Goal: Transaction & Acquisition: Purchase product/service

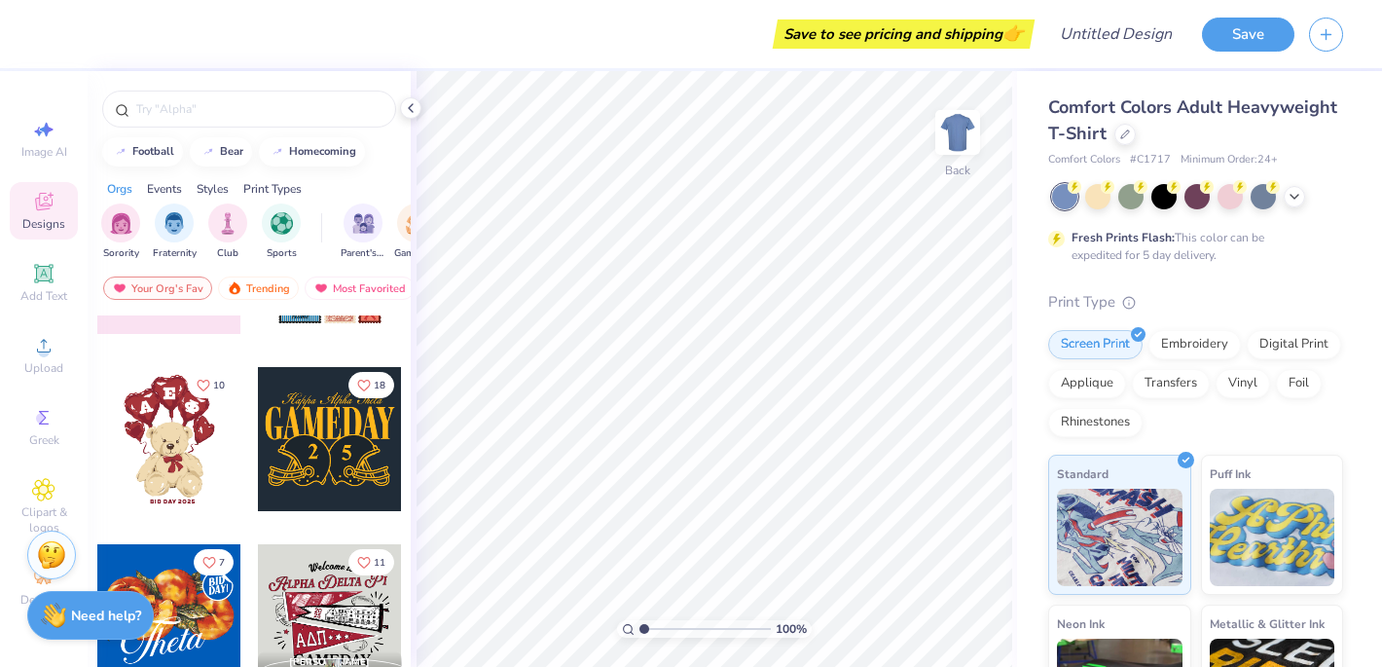
scroll to position [306, 0]
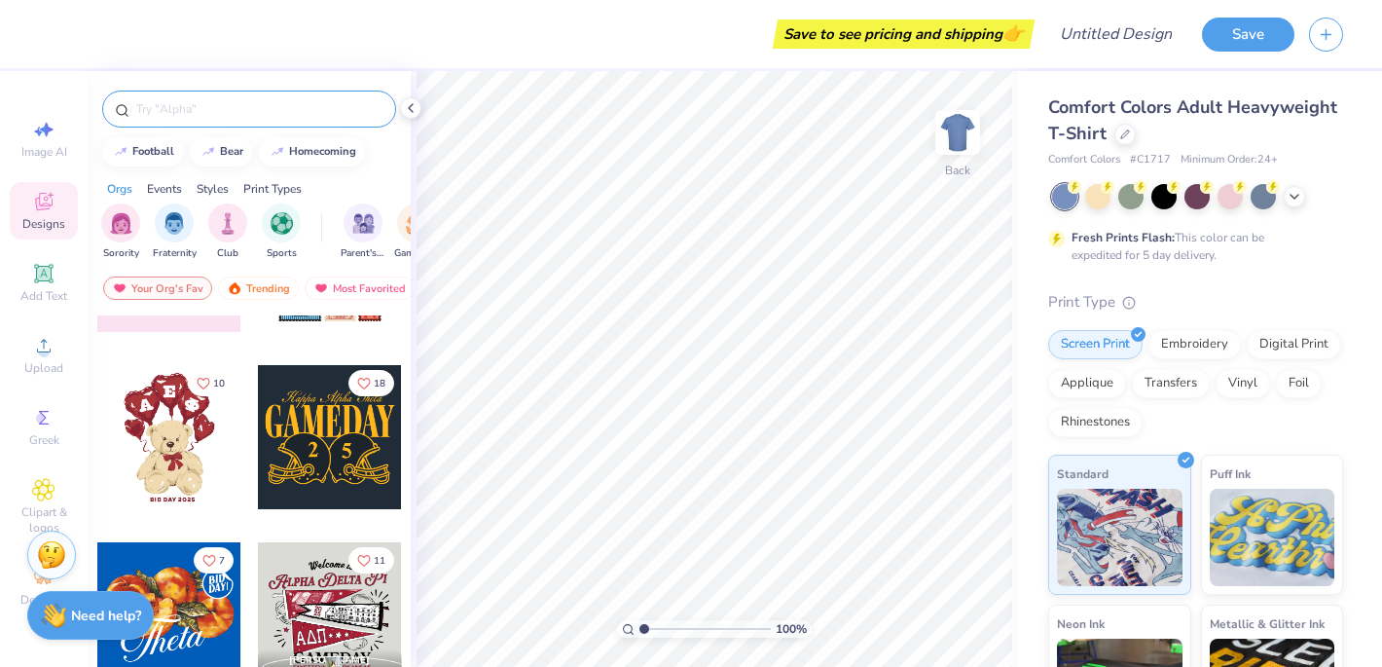
click at [217, 111] on input "text" at bounding box center [258, 108] width 249 height 19
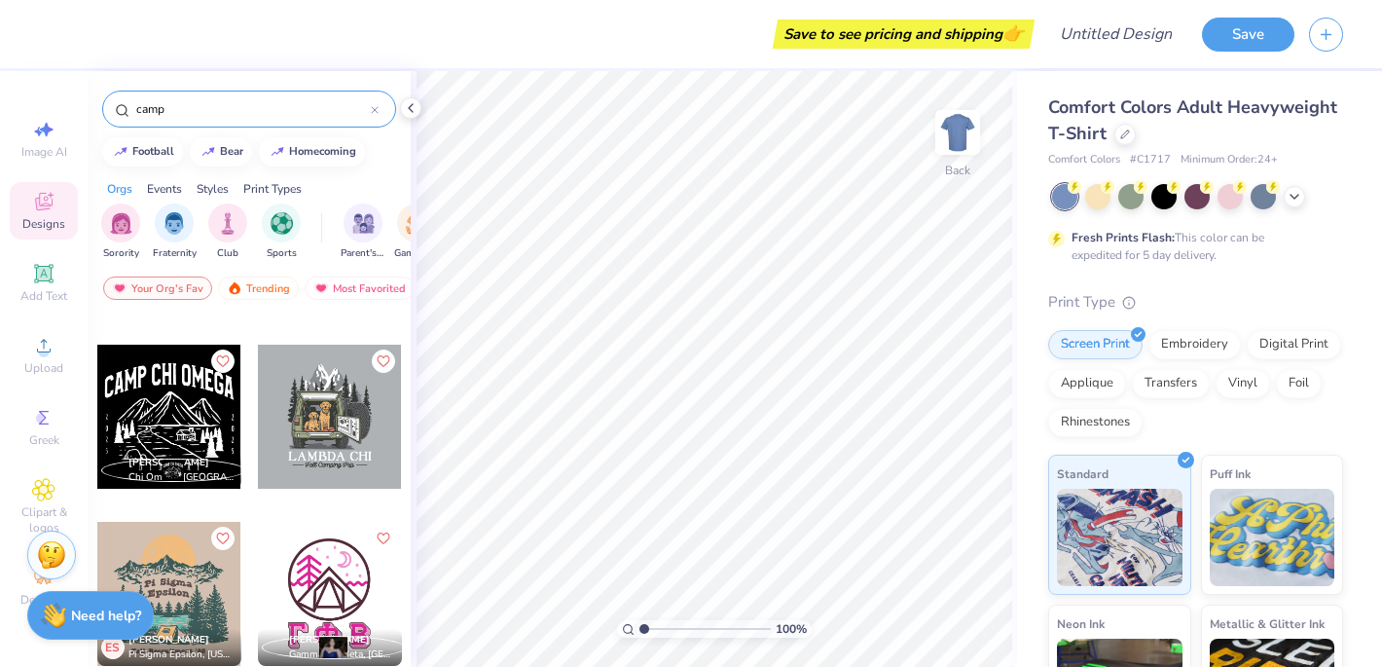
scroll to position [676, 0]
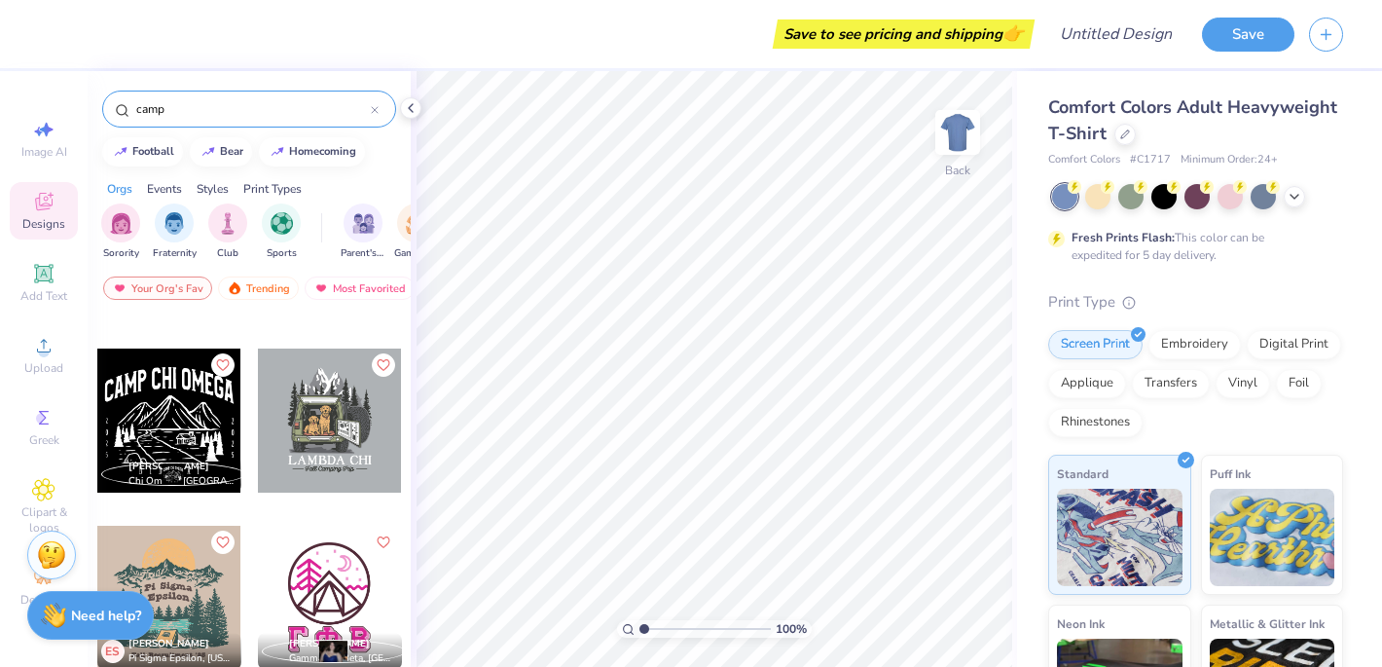
click at [180, 426] on div at bounding box center [169, 420] width 144 height 144
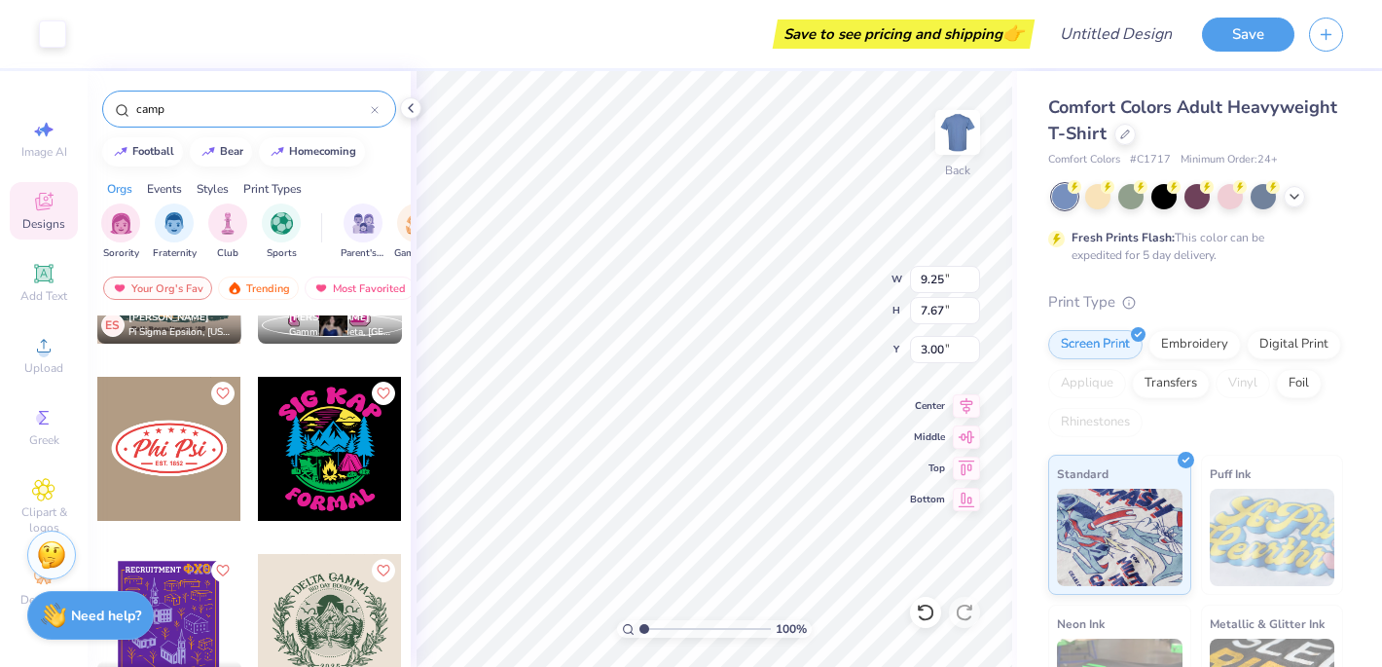
scroll to position [1070, 0]
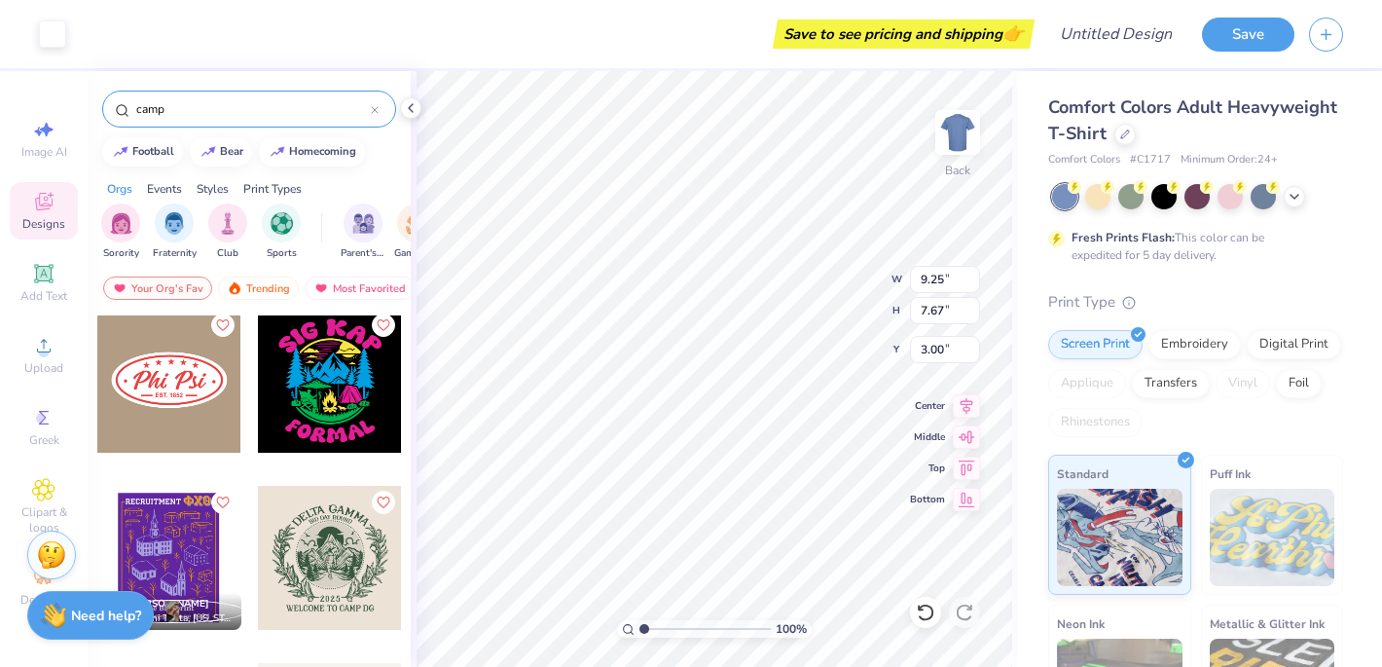
click at [213, 107] on input "camp" at bounding box center [252, 108] width 236 height 19
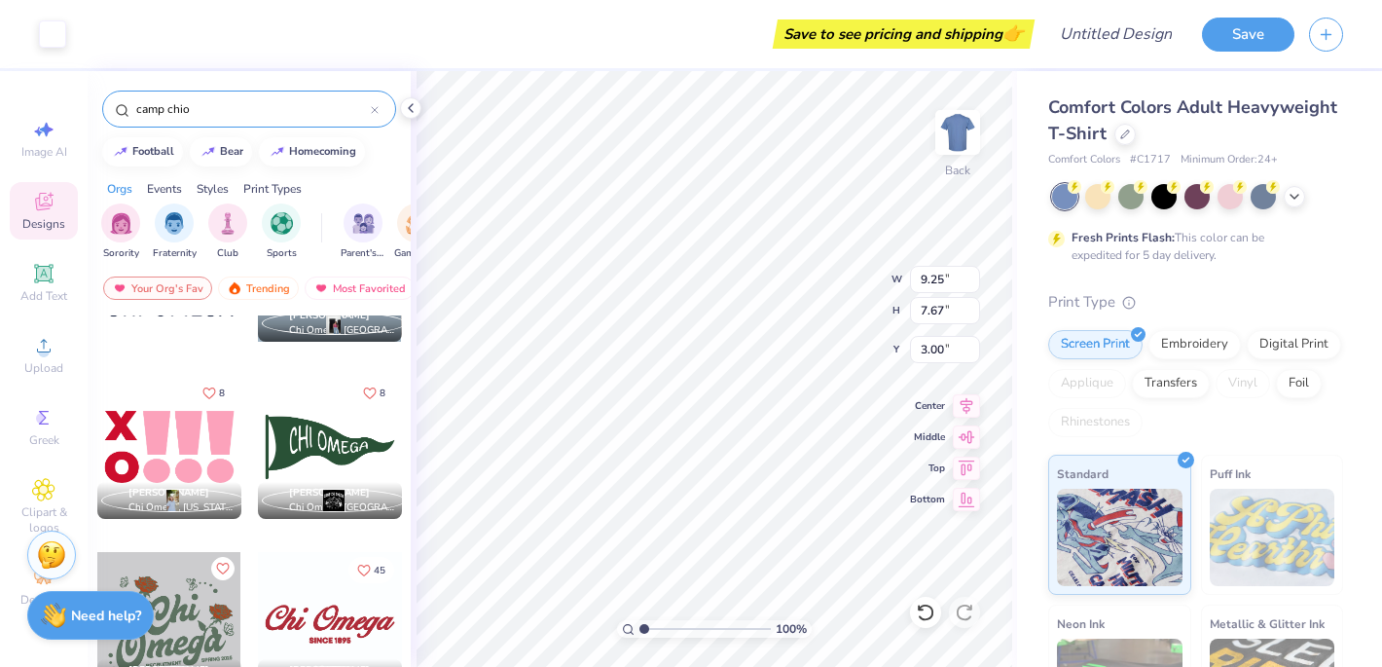
scroll to position [479, 0]
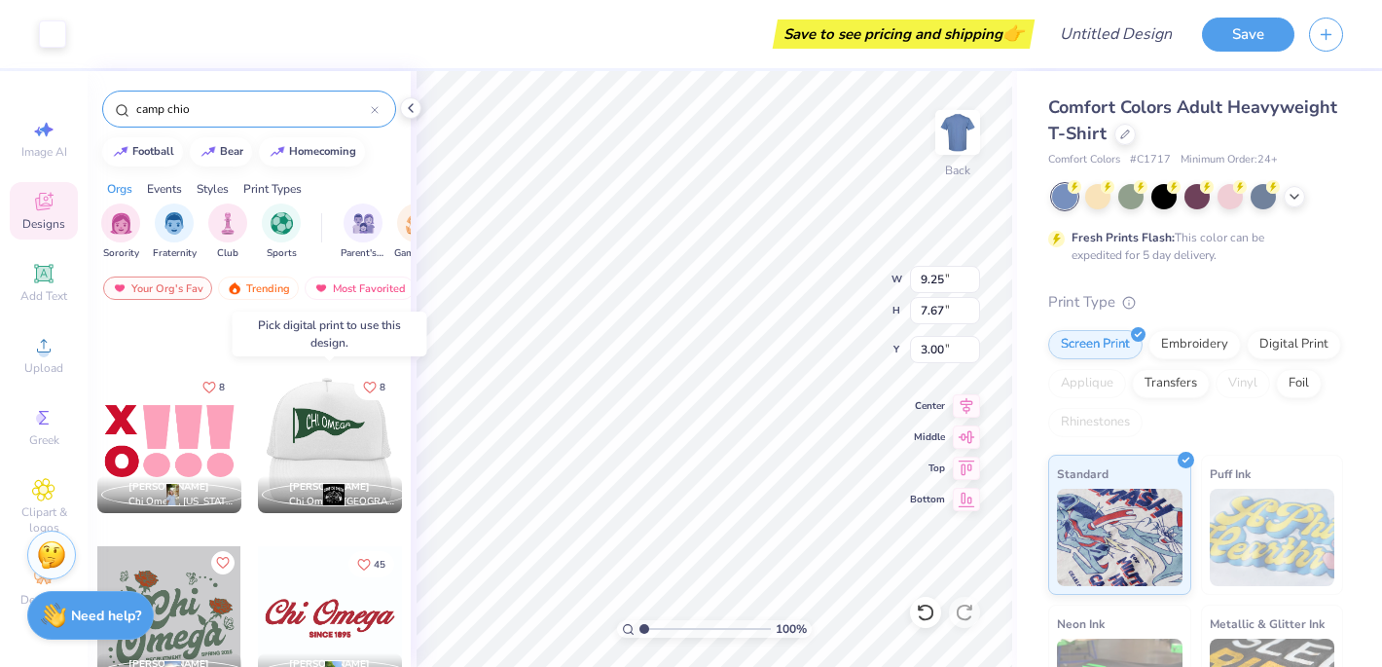
click at [345, 454] on div at bounding box center [329, 441] width 144 height 144
click at [342, 419] on div at bounding box center [330, 441] width 144 height 144
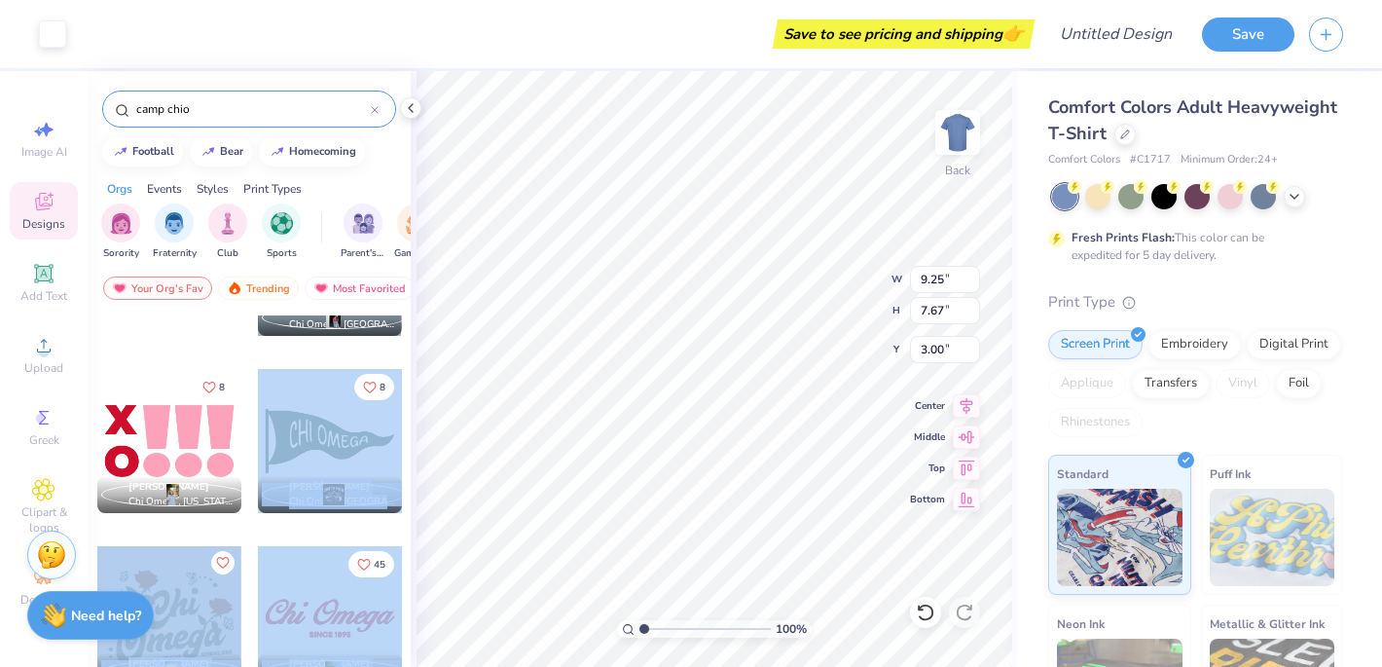
click at [571, 438] on div "Art colors Save to see pricing and shipping 👉 Design Title Save Image AI Design…" at bounding box center [691, 333] width 1382 height 667
click at [323, 428] on div at bounding box center [330, 441] width 144 height 144
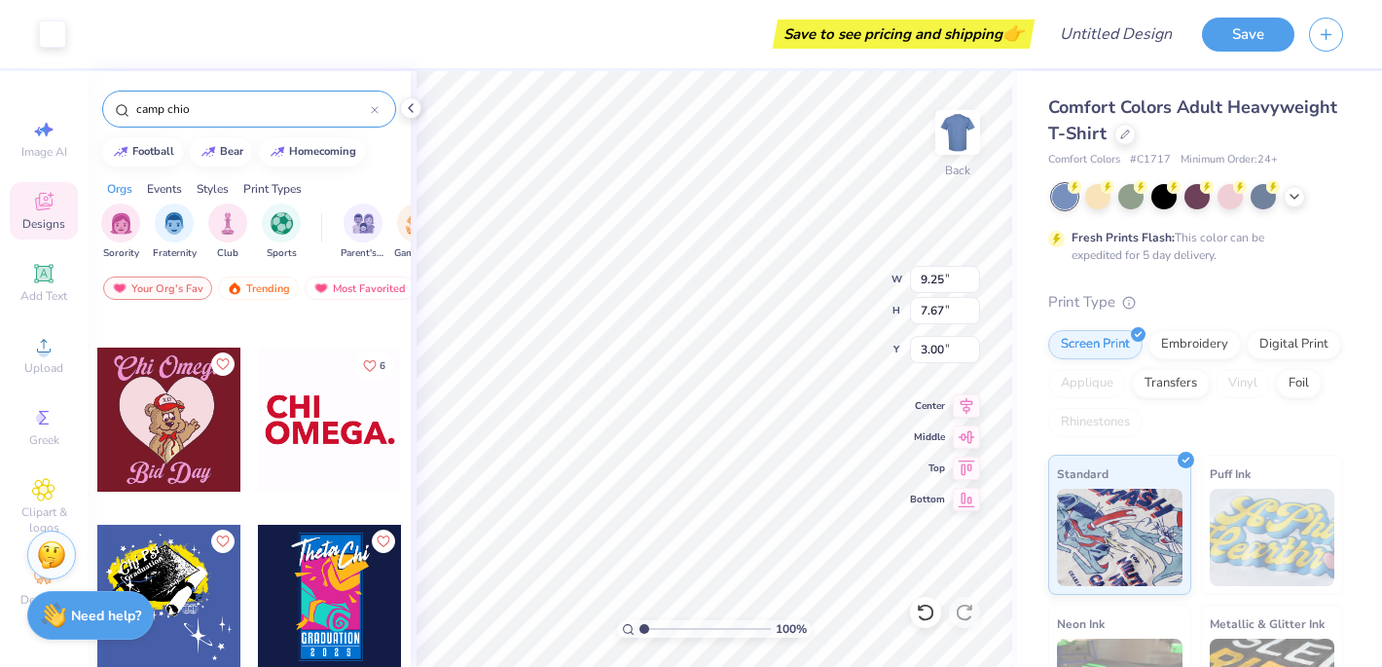
scroll to position [908, 0]
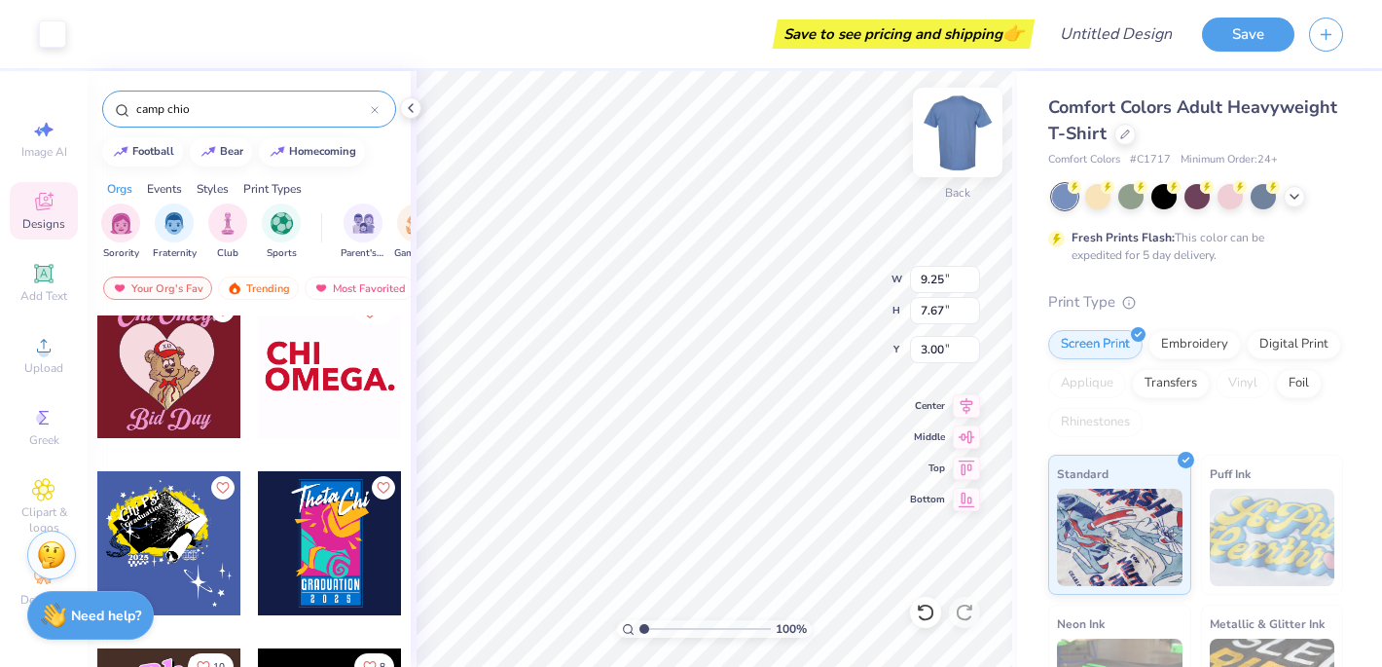
click at [958, 141] on img at bounding box center [958, 132] width 78 height 78
click at [958, 133] on img at bounding box center [957, 132] width 39 height 39
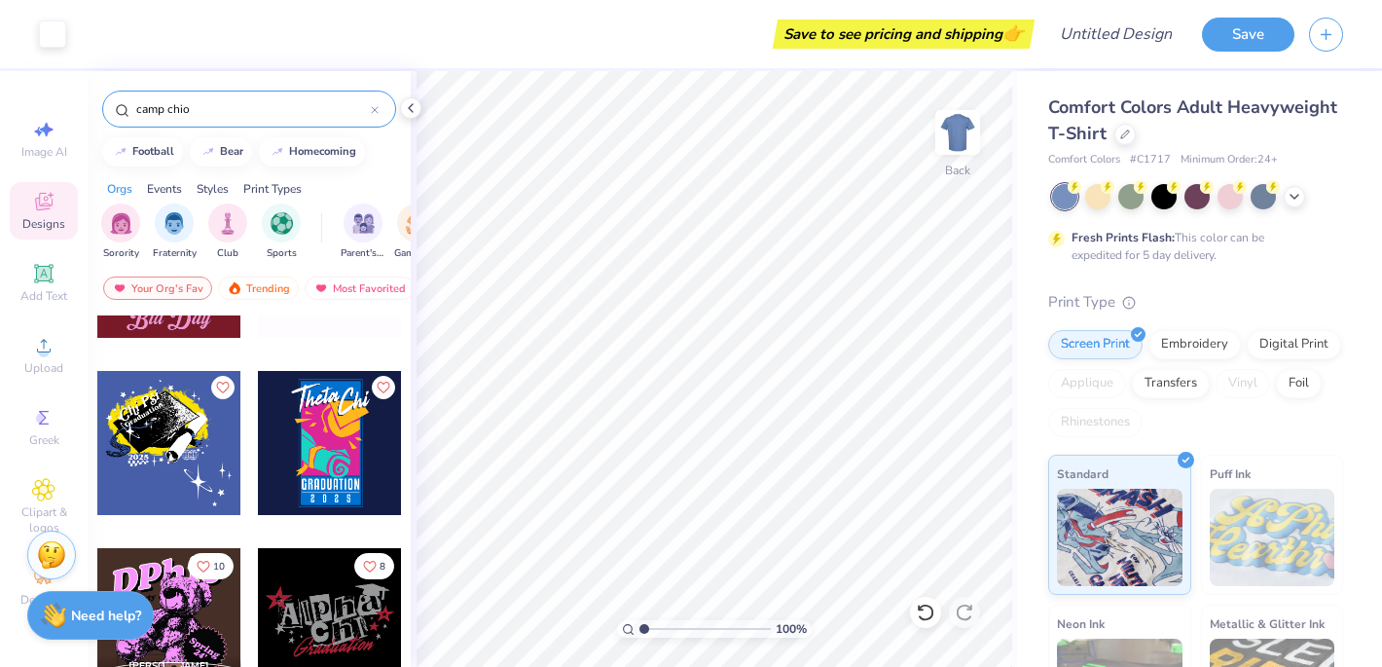
scroll to position [1088, 0]
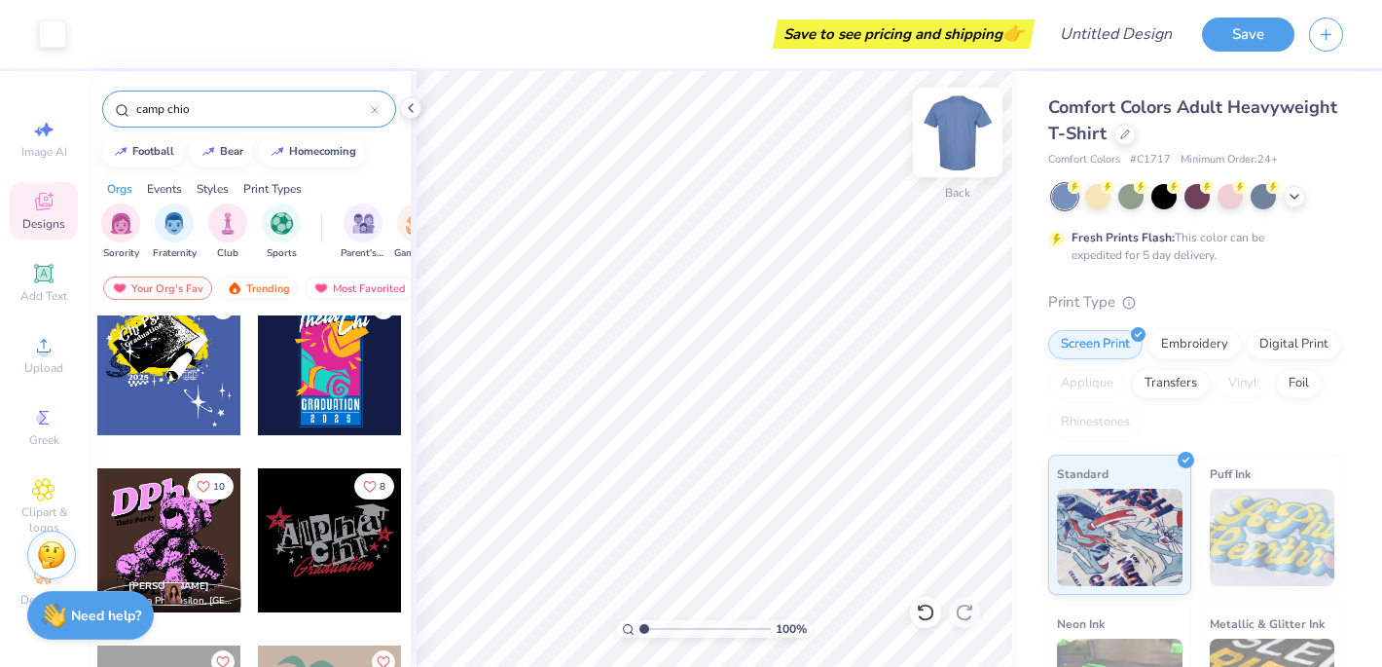
click at [958, 142] on img at bounding box center [958, 132] width 78 height 78
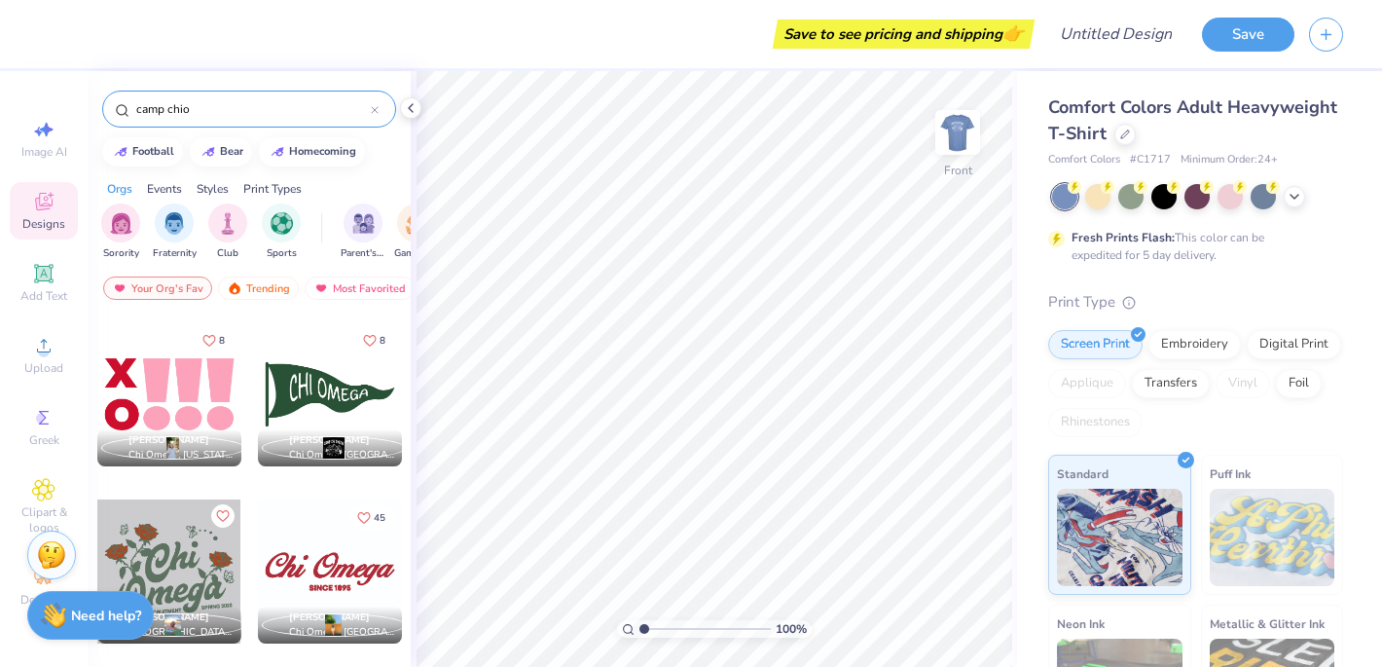
scroll to position [477, 0]
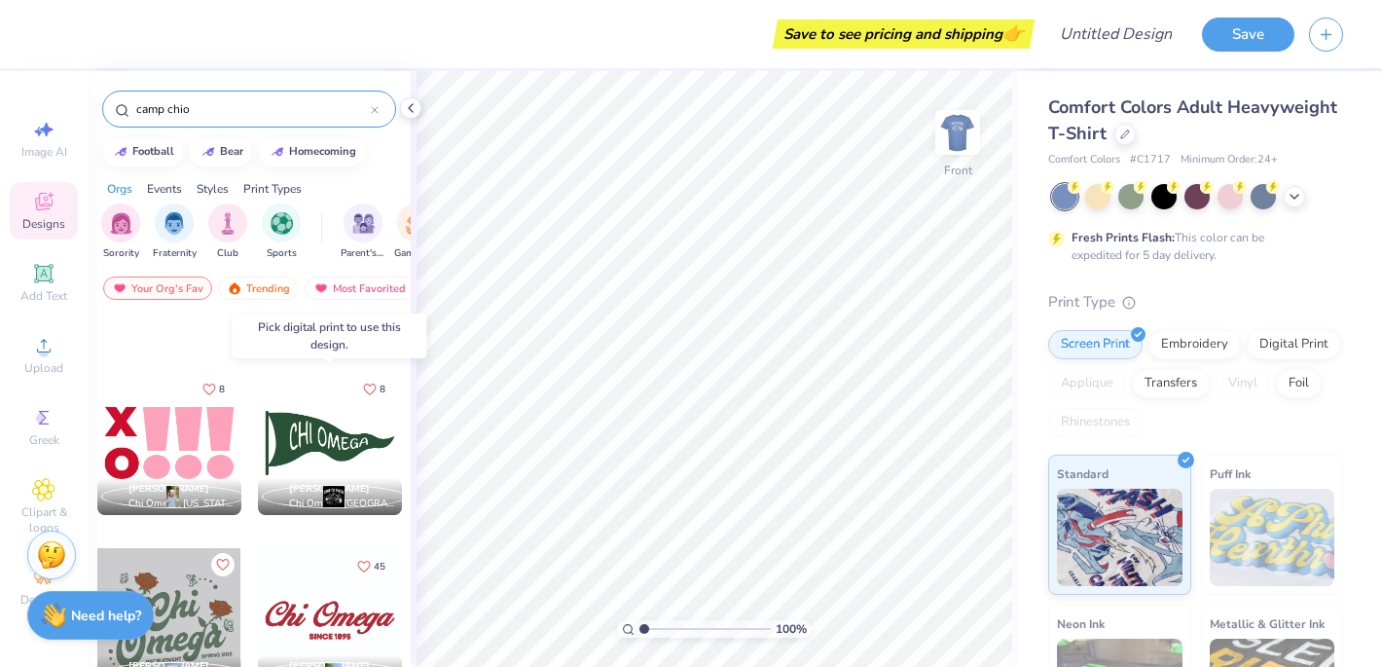
click at [328, 430] on div at bounding box center [330, 443] width 144 height 144
click at [258, 423] on div at bounding box center [186, 443] width 144 height 144
click at [219, 104] on input "camp chio" at bounding box center [252, 108] width 236 height 19
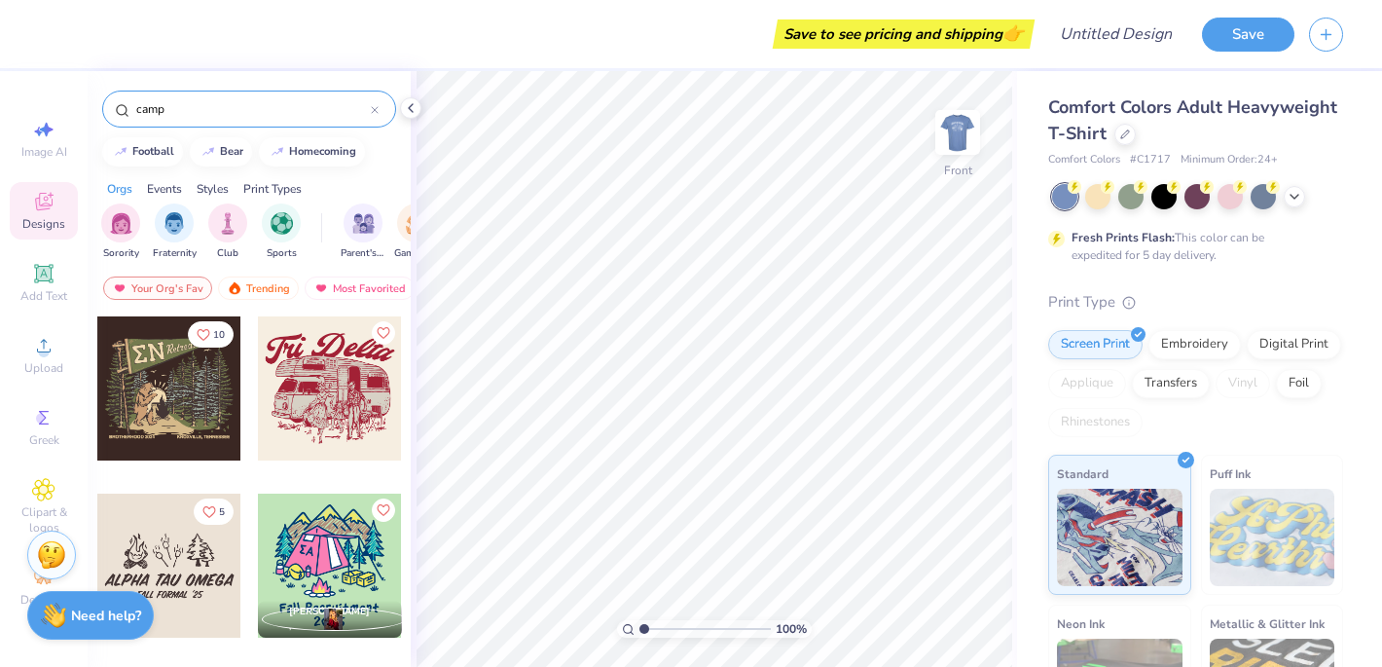
type input "camp"
click at [1290, 199] on icon at bounding box center [1294, 195] width 16 height 16
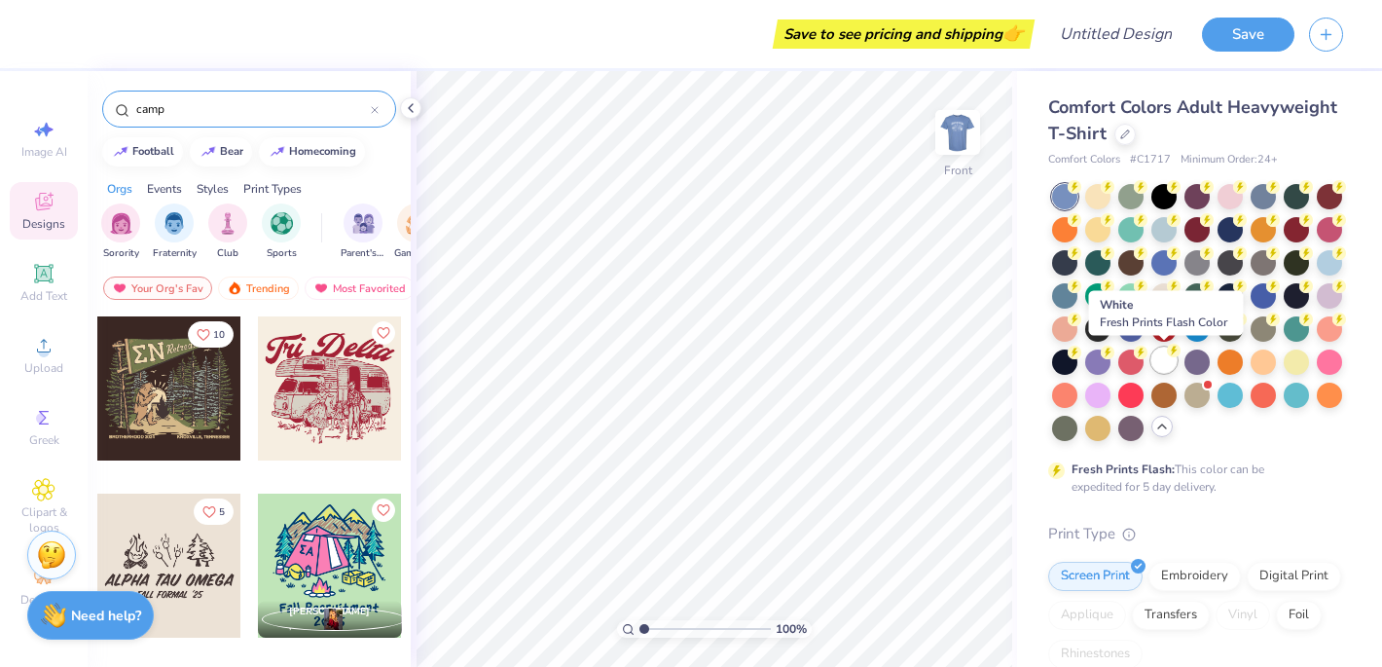
click at [1161, 359] on div at bounding box center [1163, 359] width 25 height 25
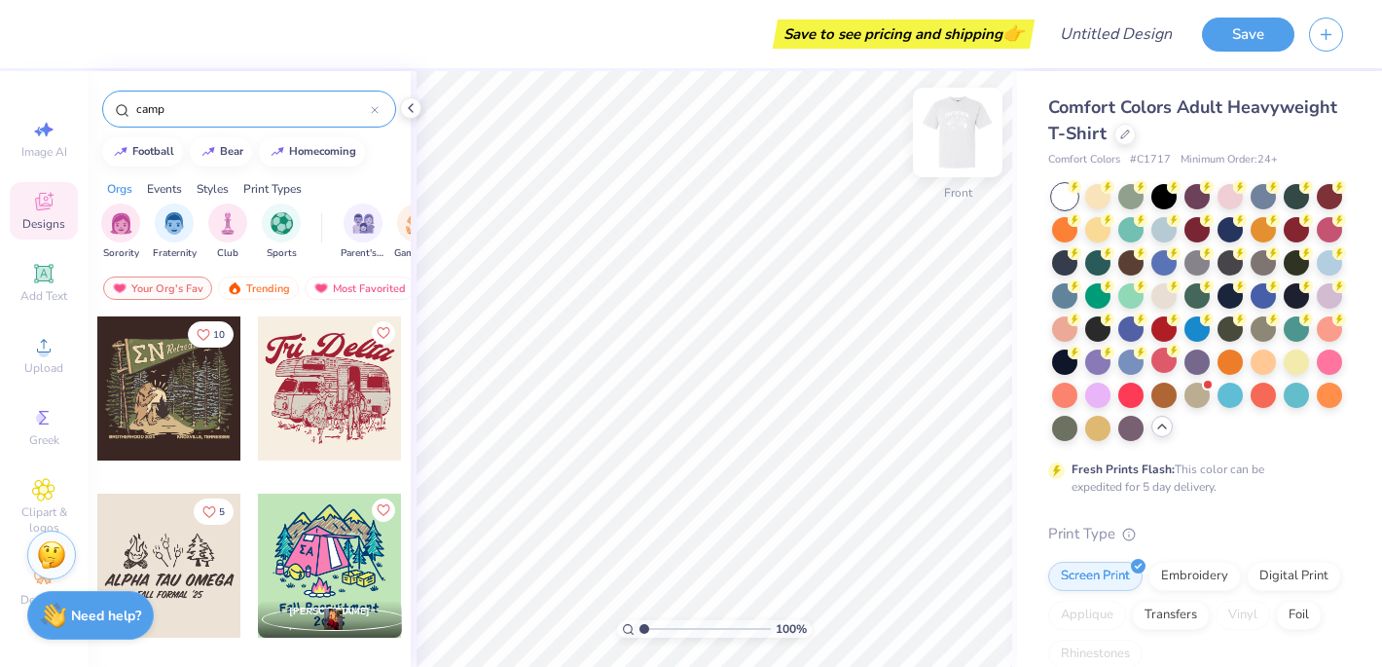
click at [960, 138] on img at bounding box center [958, 132] width 78 height 78
click at [1097, 194] on div at bounding box center [1097, 194] width 25 height 25
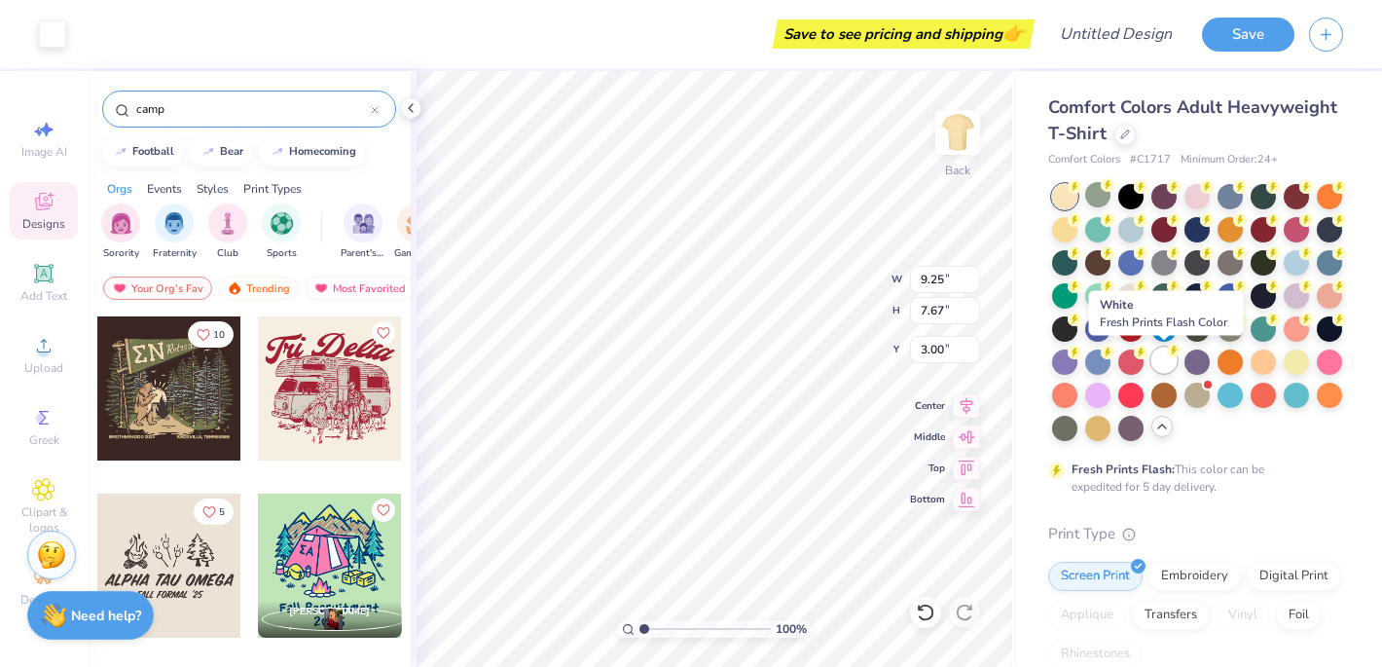
click at [1164, 360] on div at bounding box center [1163, 359] width 25 height 25
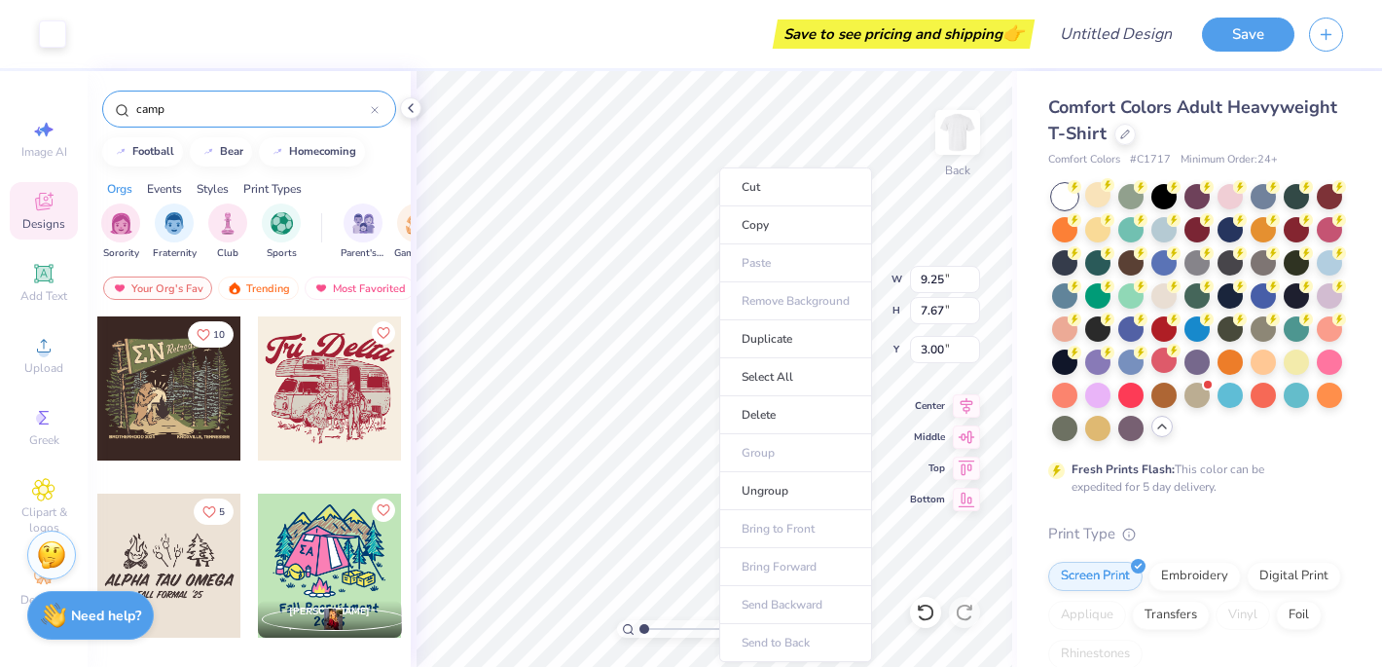
click at [1186, 510] on div "Comfort Colors Adult Heavyweight T-Shirt Comfort Colors # C1717 Minimum Order: …" at bounding box center [1195, 609] width 295 height 1031
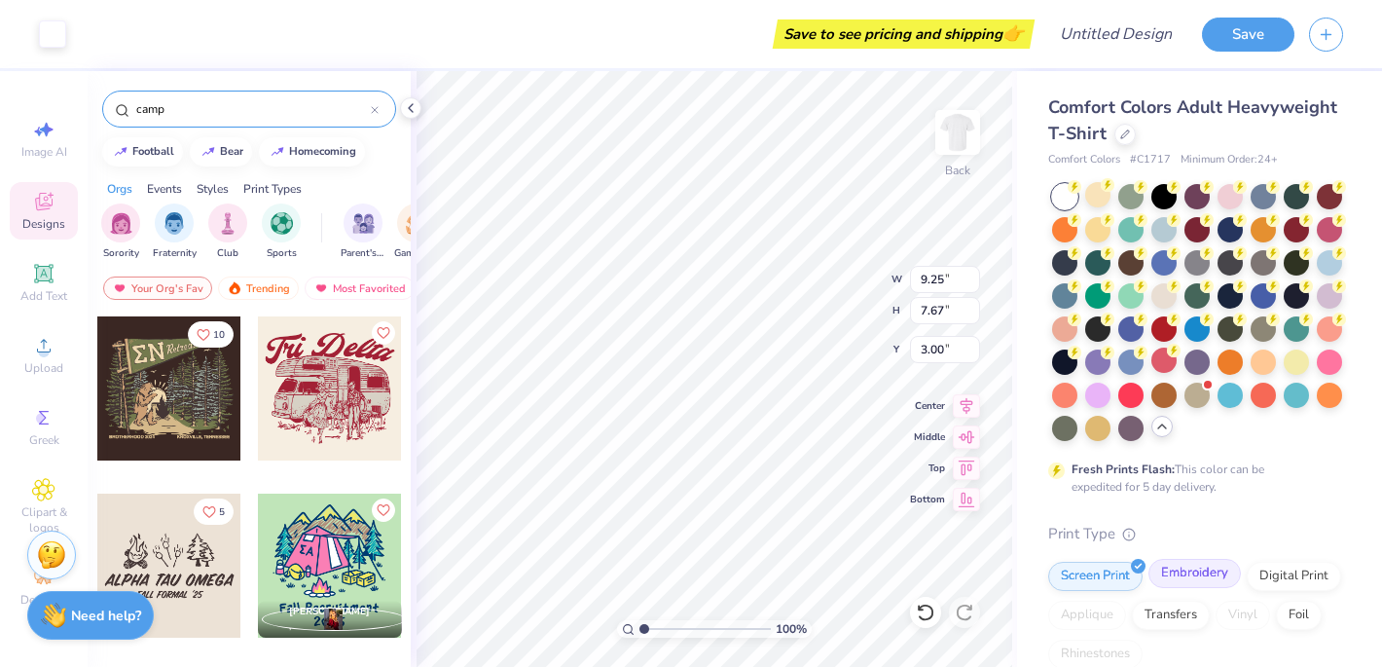
click at [1197, 572] on div "Embroidery" at bounding box center [1194, 573] width 92 height 29
click at [1281, 574] on div "Digital Print" at bounding box center [1293, 573] width 94 height 29
click at [1174, 617] on div "Transfers" at bounding box center [1171, 611] width 78 height 29
click at [1288, 614] on div "Foil" at bounding box center [1299, 611] width 46 height 29
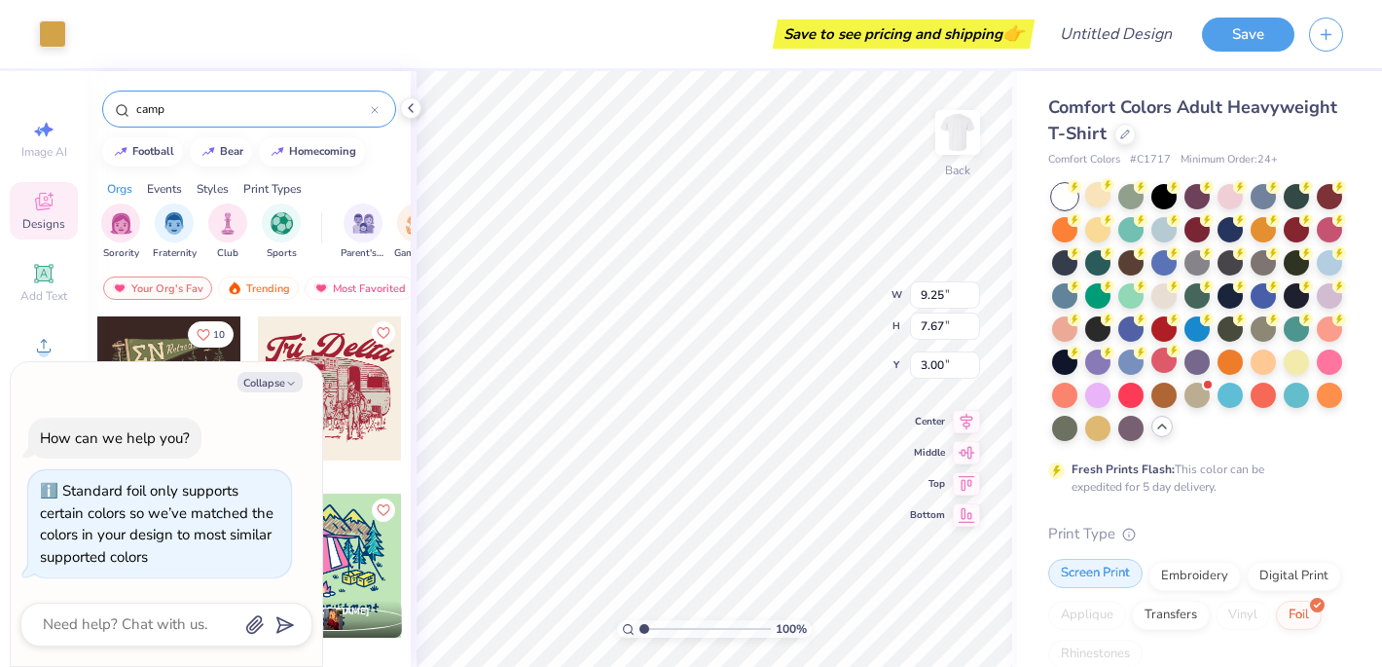
click at [1109, 579] on div "Screen Print" at bounding box center [1095, 573] width 94 height 29
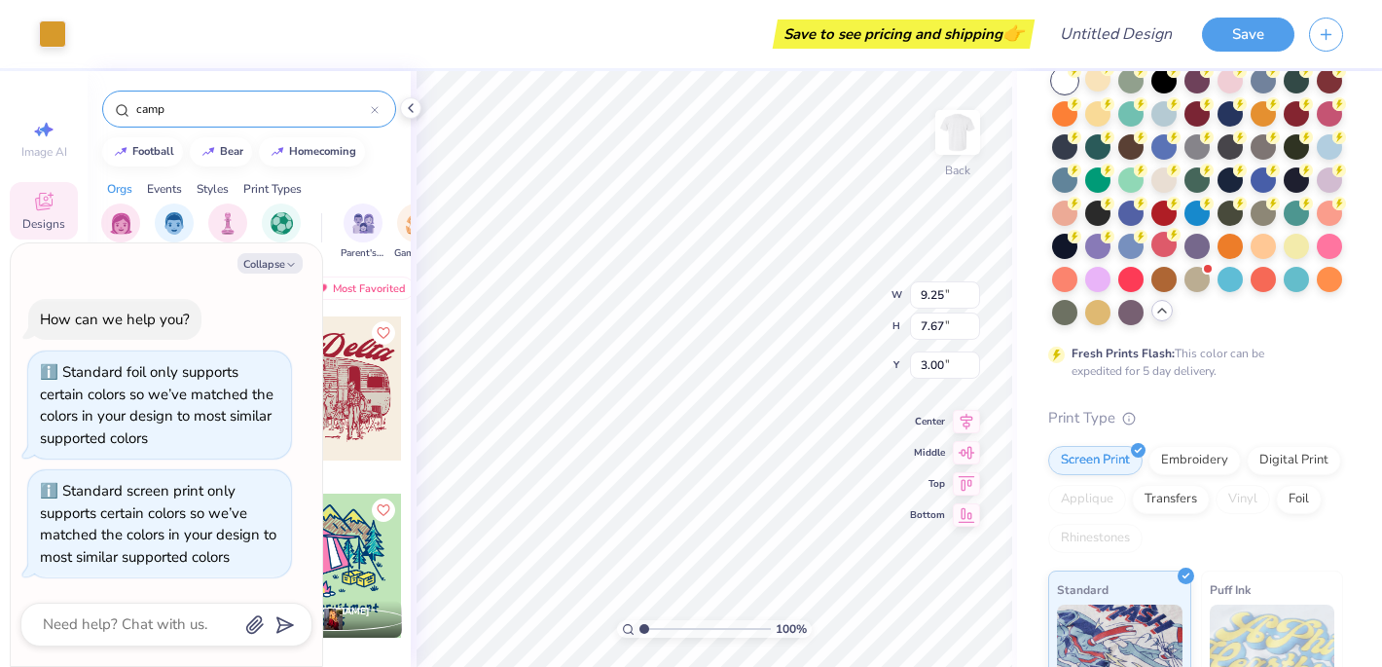
scroll to position [117, 0]
click at [292, 263] on icon "button" at bounding box center [291, 265] width 12 height 12
type textarea "x"
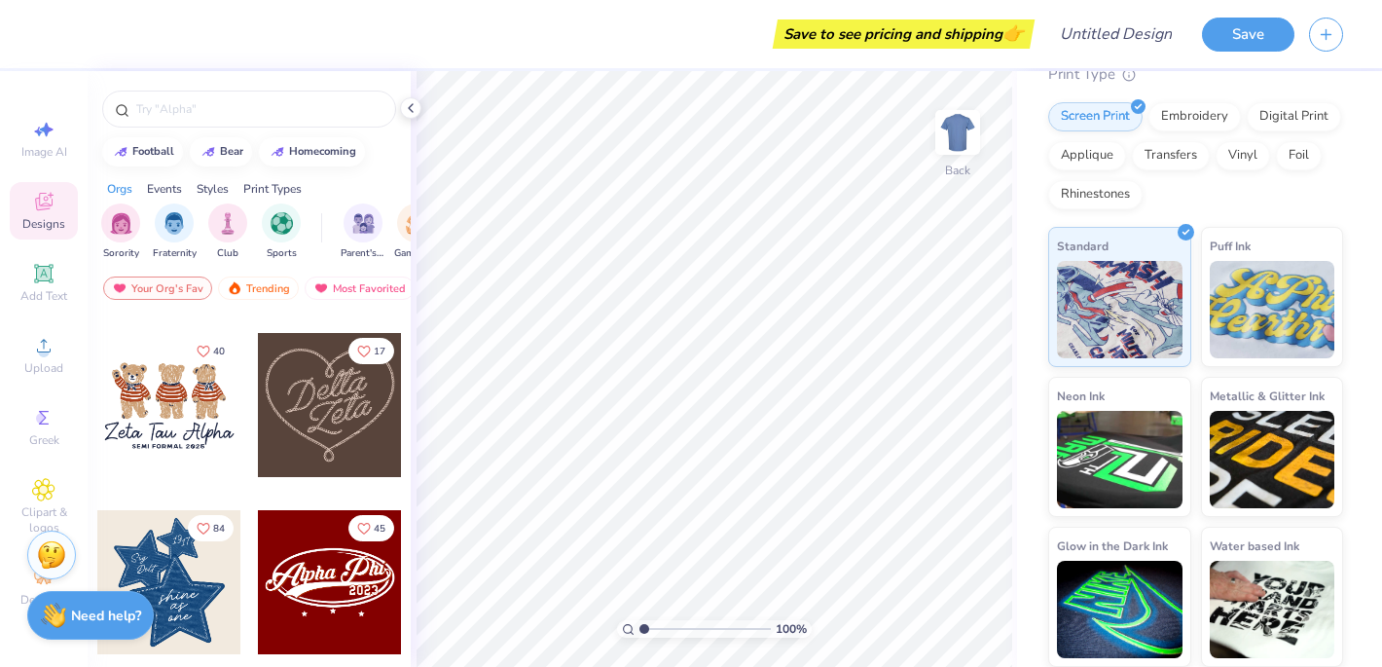
scroll to position [702, 0]
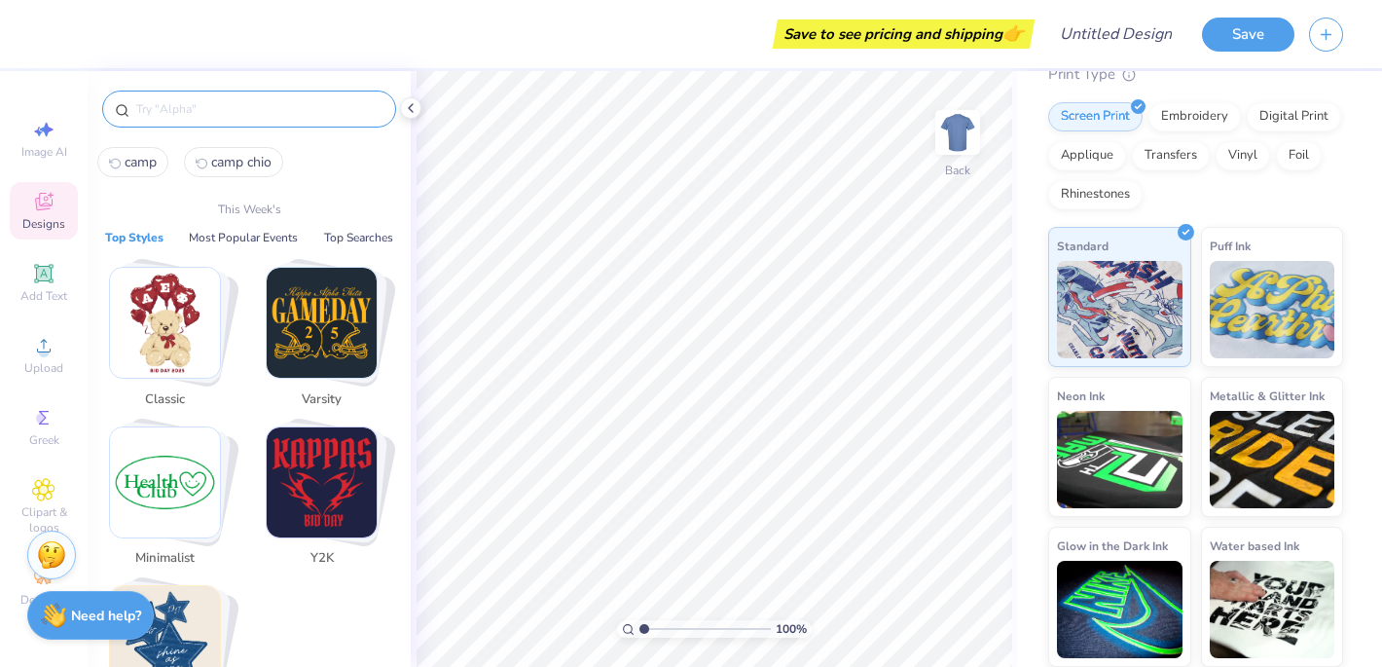
click at [213, 109] on input "text" at bounding box center [258, 108] width 249 height 19
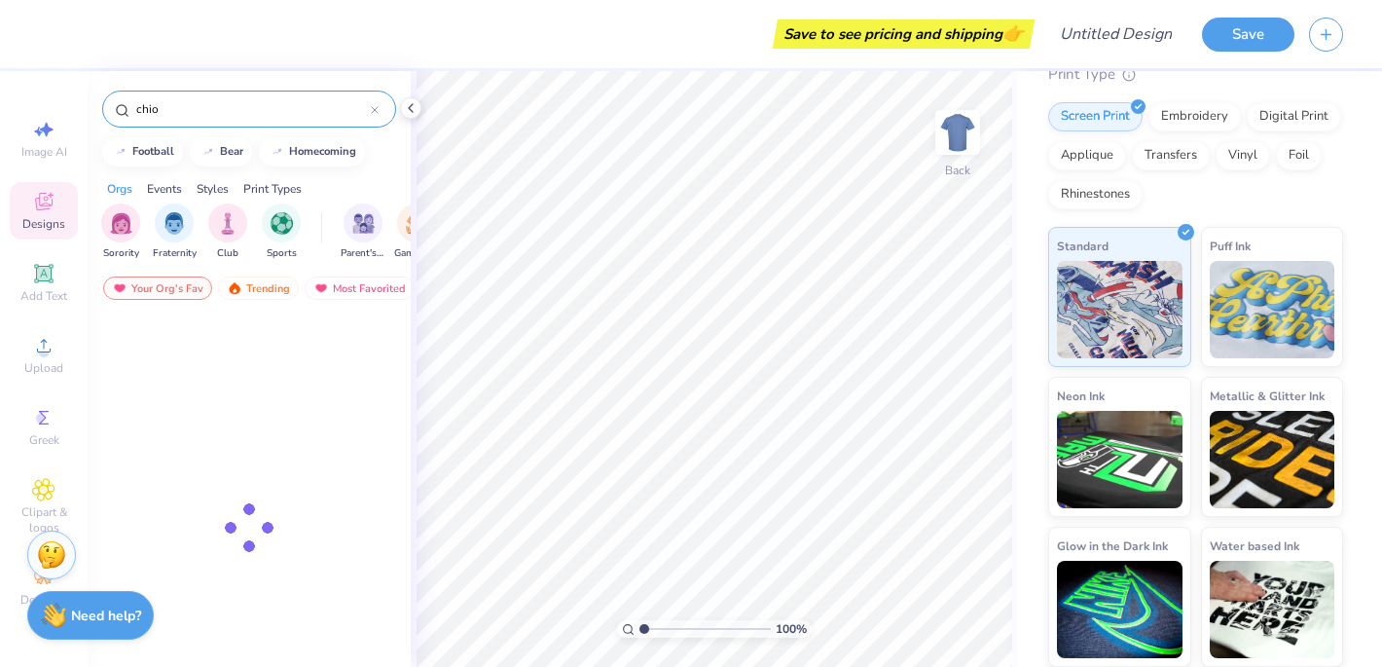
type input "chio"
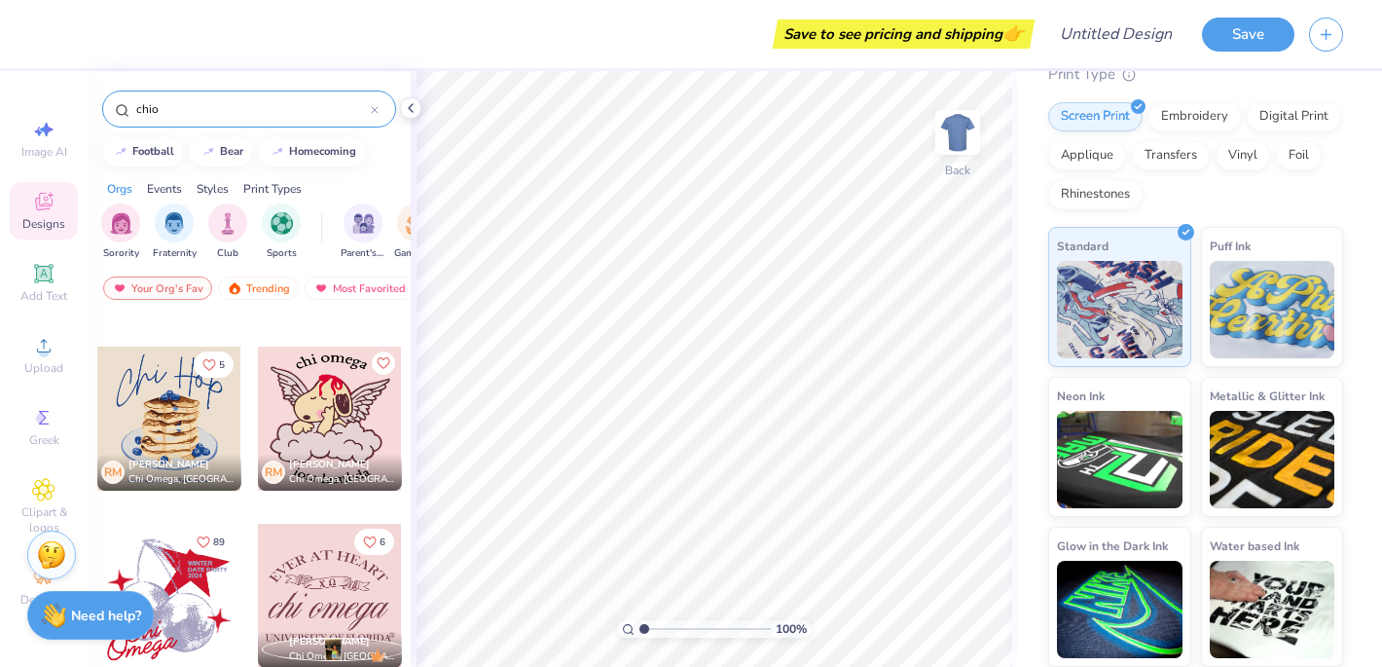
scroll to position [1401, 0]
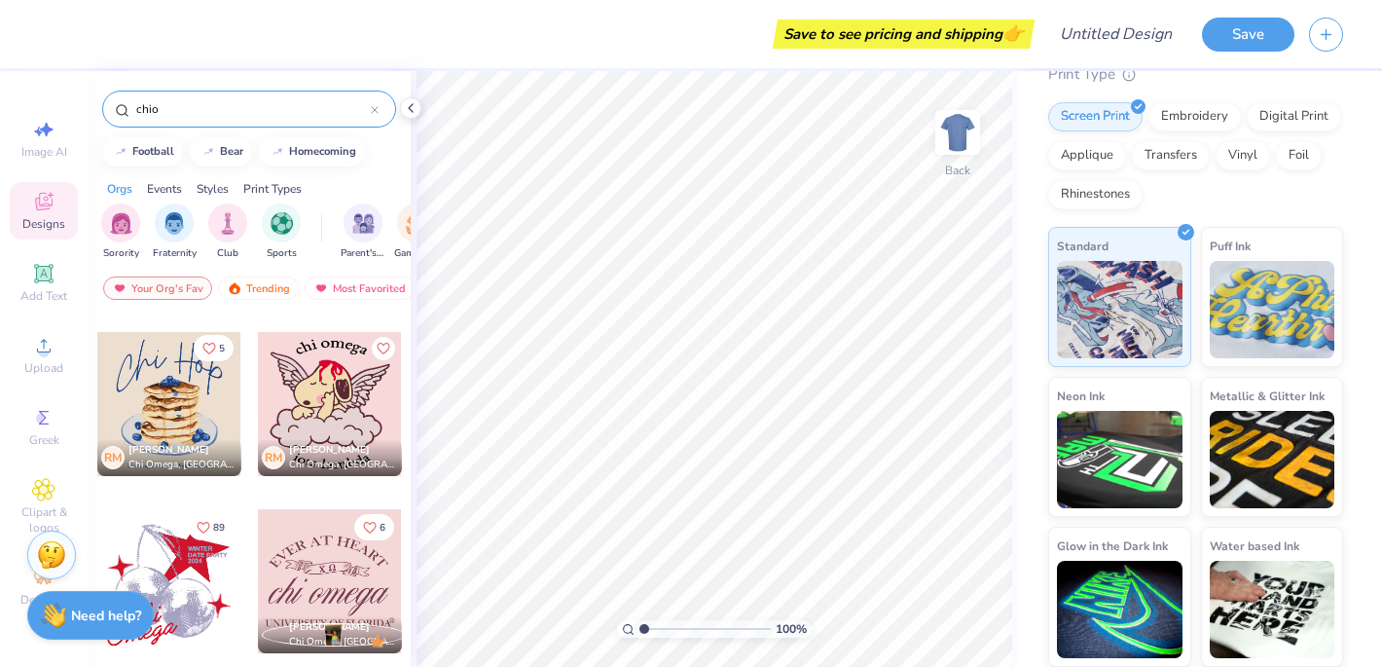
click at [208, 347] on icon "Like" at bounding box center [209, 349] width 14 height 14
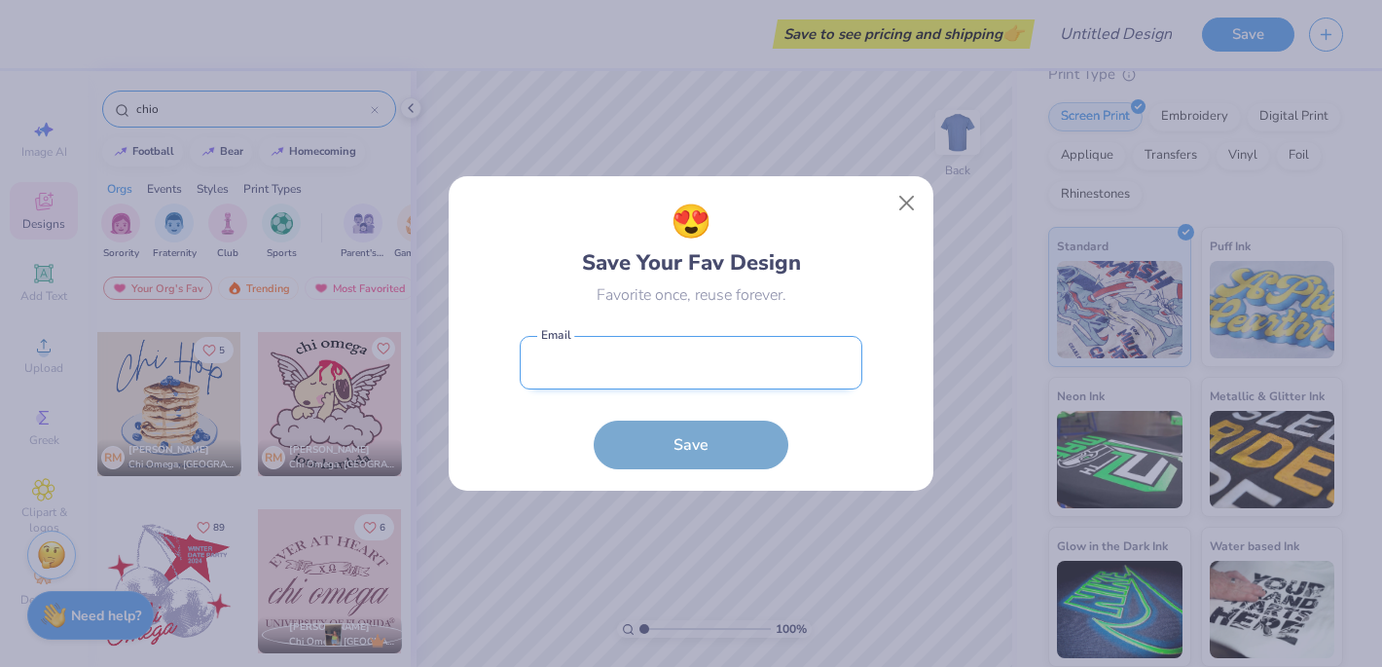
click at [693, 380] on input "email" at bounding box center [691, 363] width 343 height 54
type input "[EMAIL_ADDRESS][DOMAIN_NAME]"
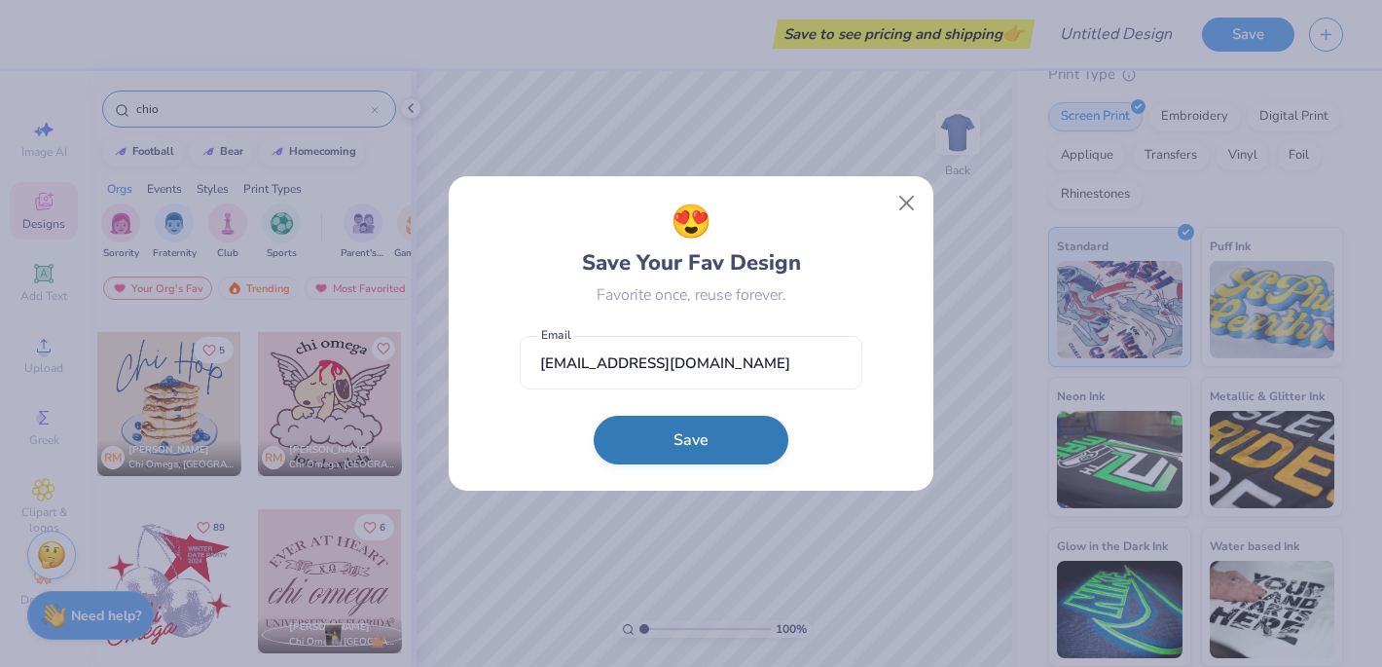
click at [743, 445] on button "Save" at bounding box center [691, 439] width 195 height 49
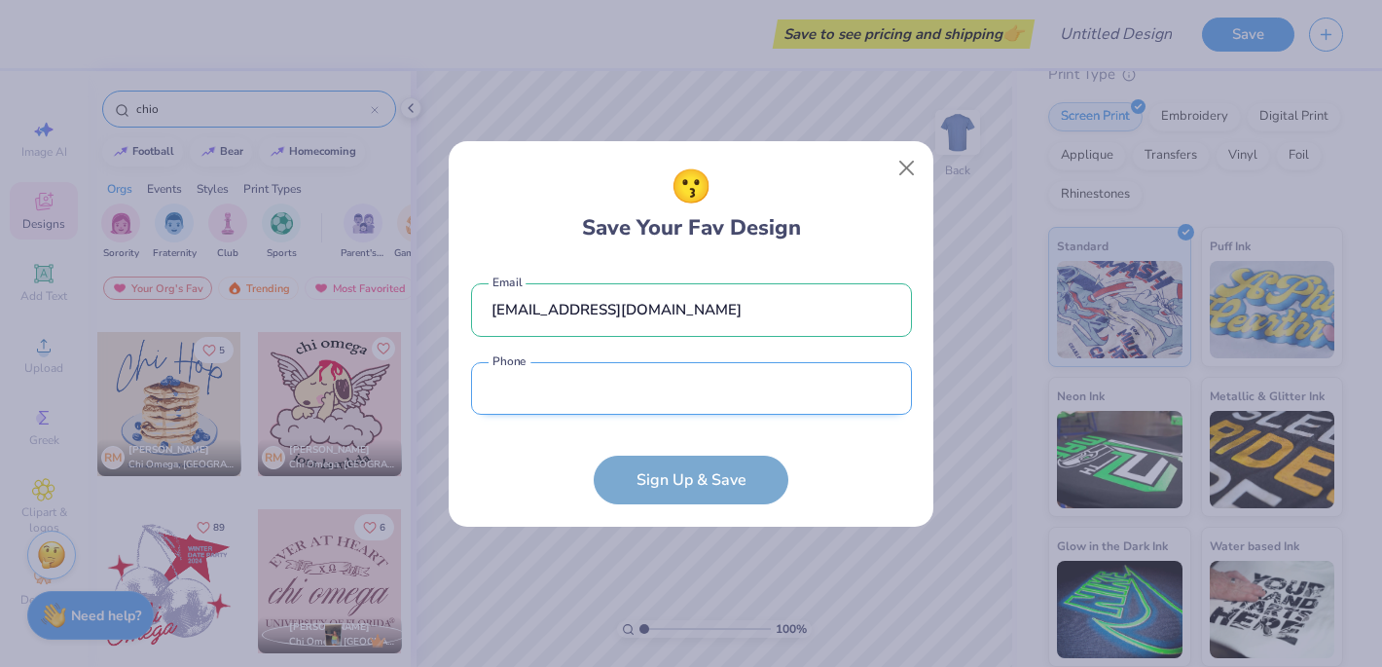
click at [762, 387] on input "tel" at bounding box center [691, 389] width 441 height 54
type input "[PHONE_NUMBER]"
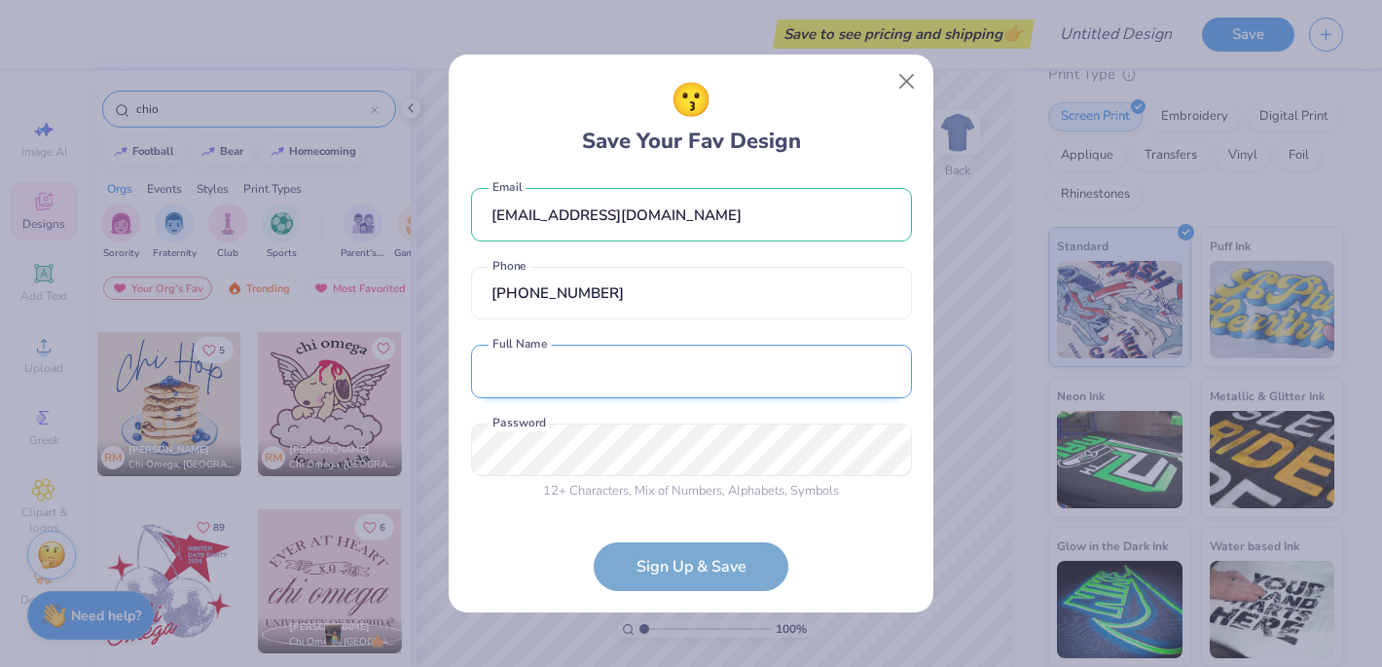
click at [685, 379] on input "text" at bounding box center [691, 371] width 441 height 54
type input "[PERSON_NAME]"
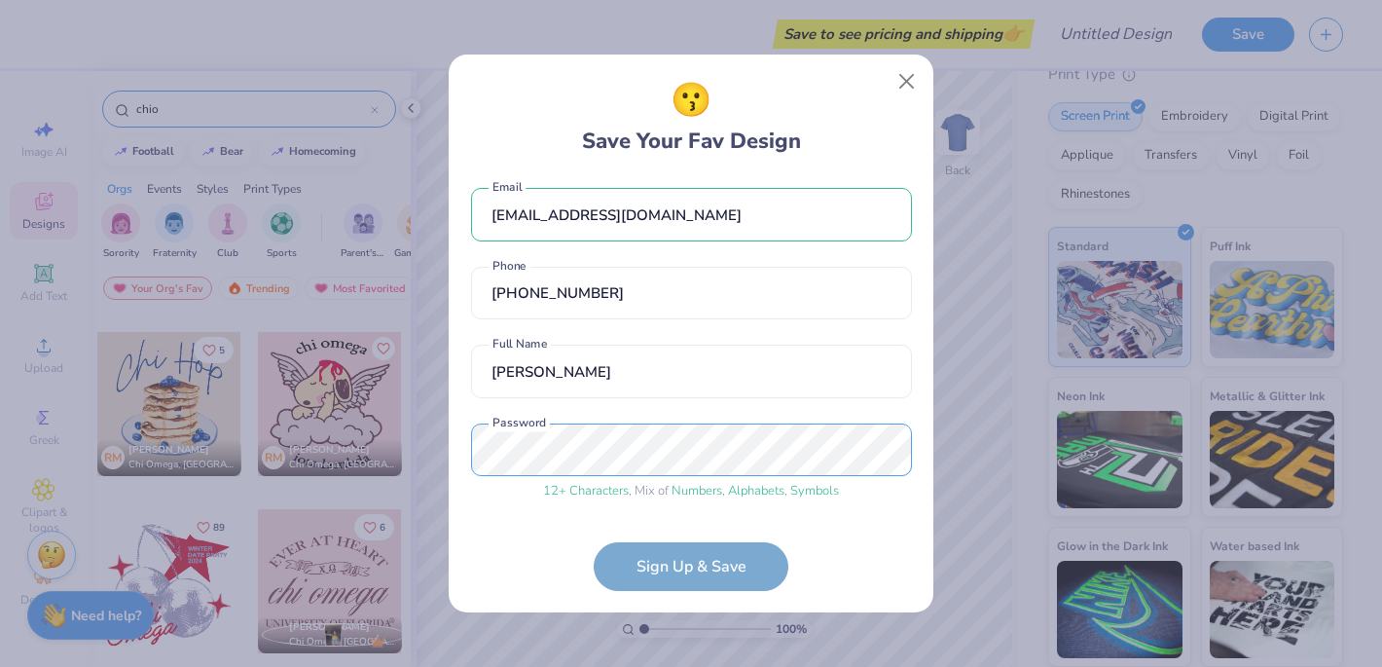
scroll to position [83, 0]
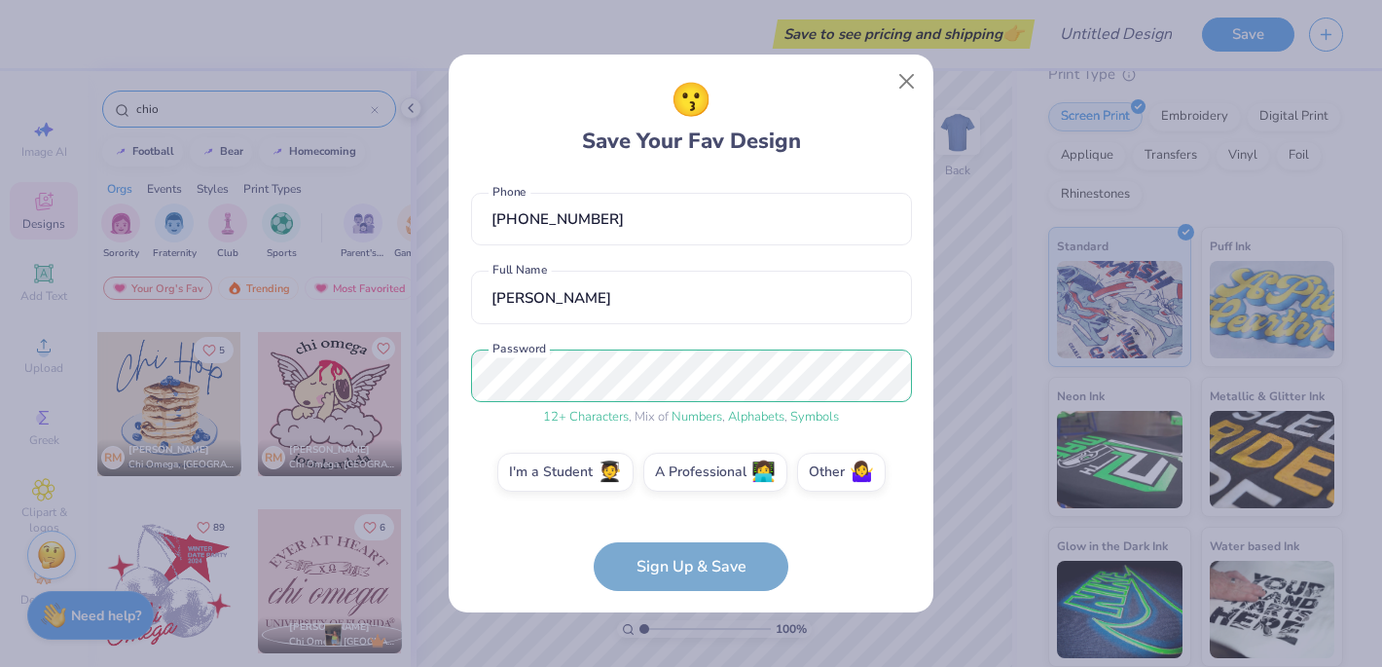
click at [685, 564] on form "[EMAIL_ADDRESS][DOMAIN_NAME] Email [PHONE_NUMBER] Phone [PERSON_NAME] Full Name…" at bounding box center [691, 384] width 441 height 414
click at [588, 470] on label "I'm a Student 🧑‍🎓" at bounding box center [565, 469] width 136 height 39
click at [685, 553] on input "I'm a Student 🧑‍🎓" at bounding box center [691, 559] width 13 height 13
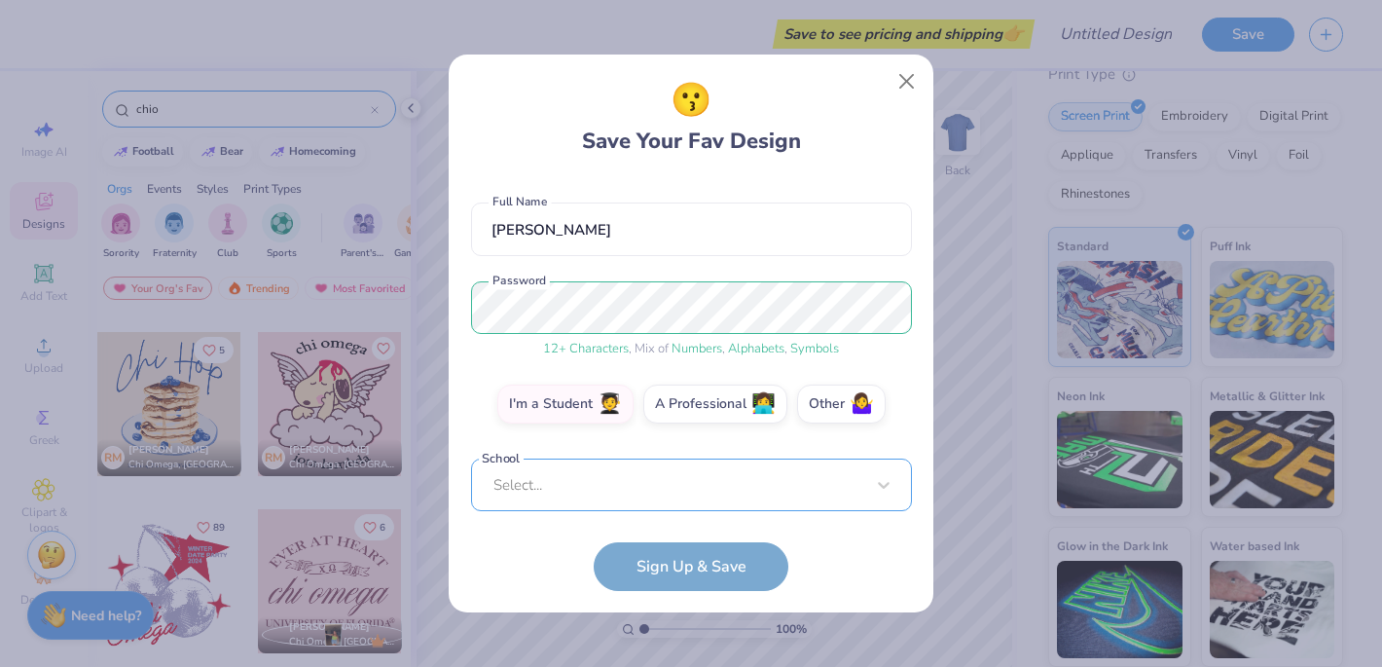
scroll to position [452, 0]
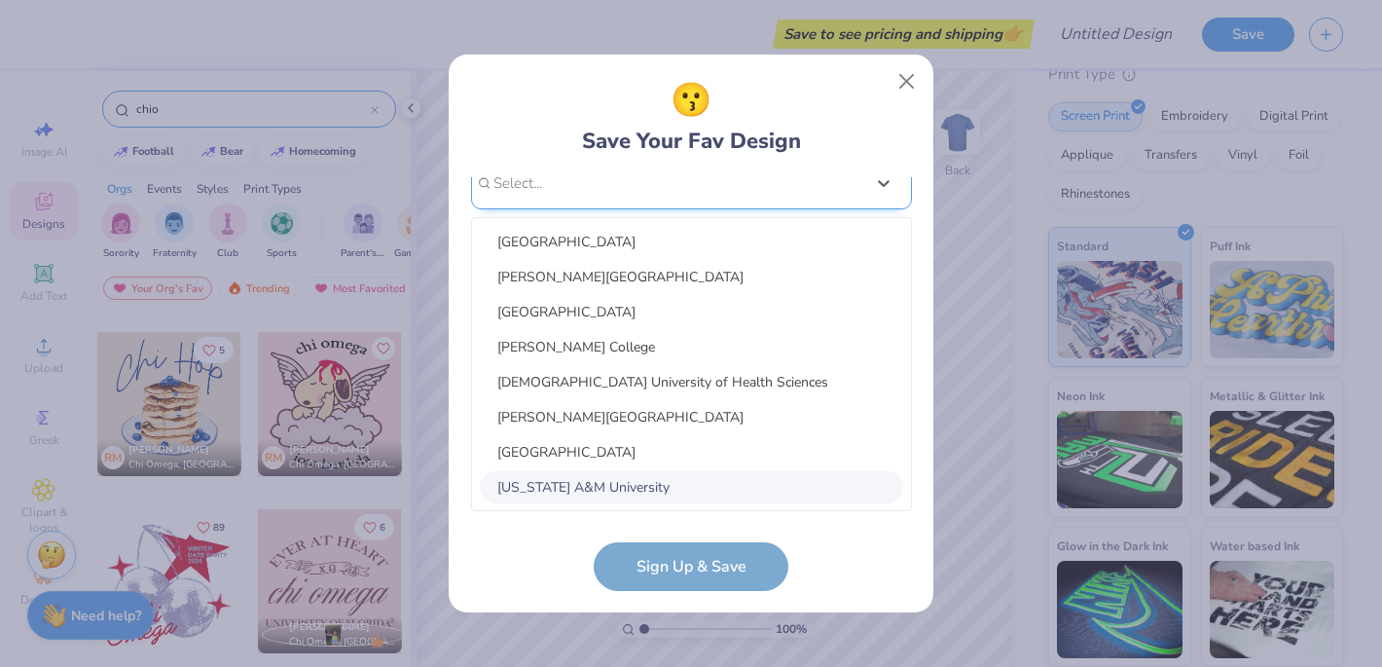
click at [628, 497] on div "option focused, 8 of 30. 30 results available. Use Up and Down to choose option…" at bounding box center [691, 334] width 441 height 355
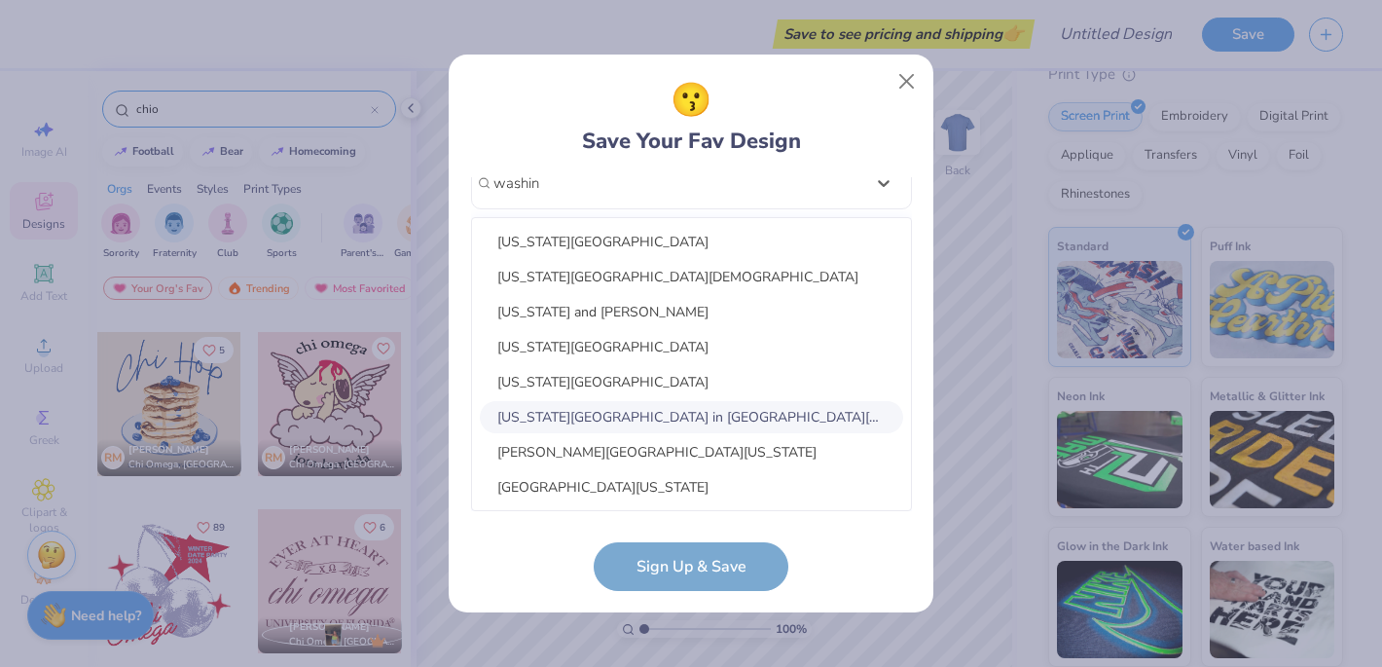
click at [709, 411] on div "[US_STATE][GEOGRAPHIC_DATA] in [GEOGRAPHIC_DATA][PERSON_NAME]" at bounding box center [691, 417] width 423 height 32
type input "washin"
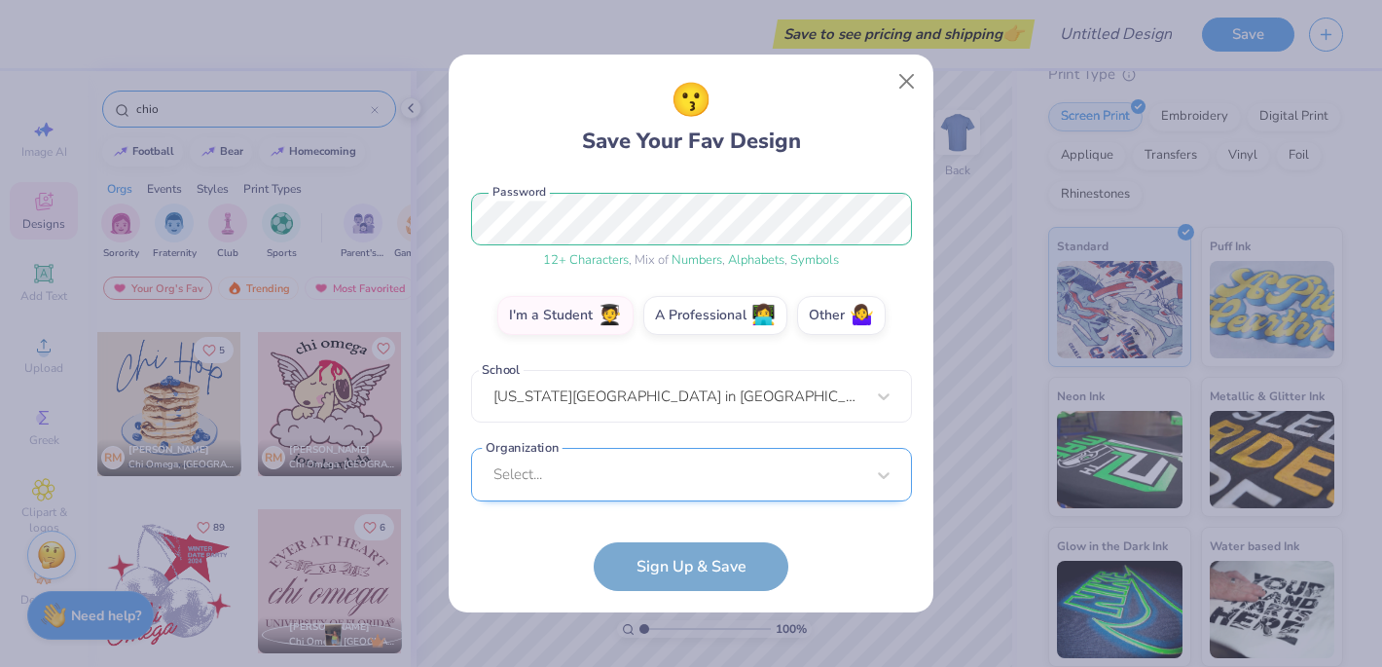
scroll to position [531, 0]
click at [640, 487] on div "Select..." at bounding box center [691, 475] width 441 height 54
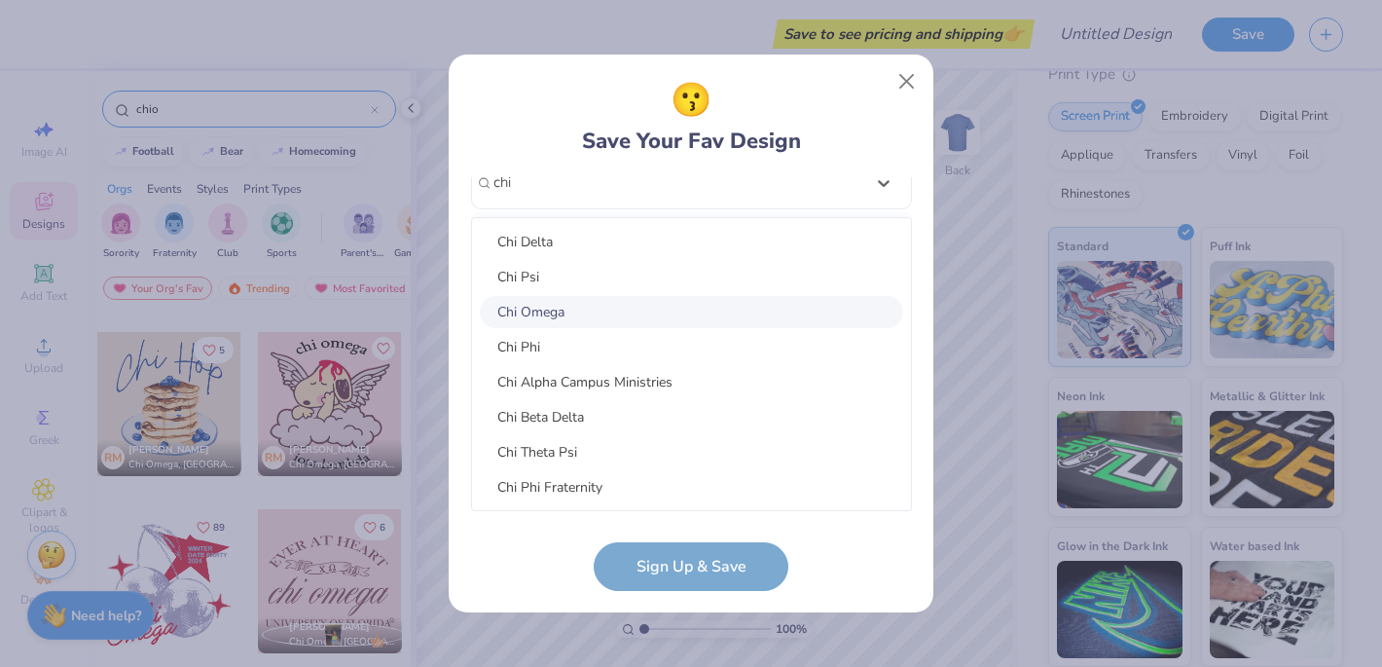
click at [593, 307] on div "Chi Omega" at bounding box center [691, 312] width 423 height 32
type input "chi"
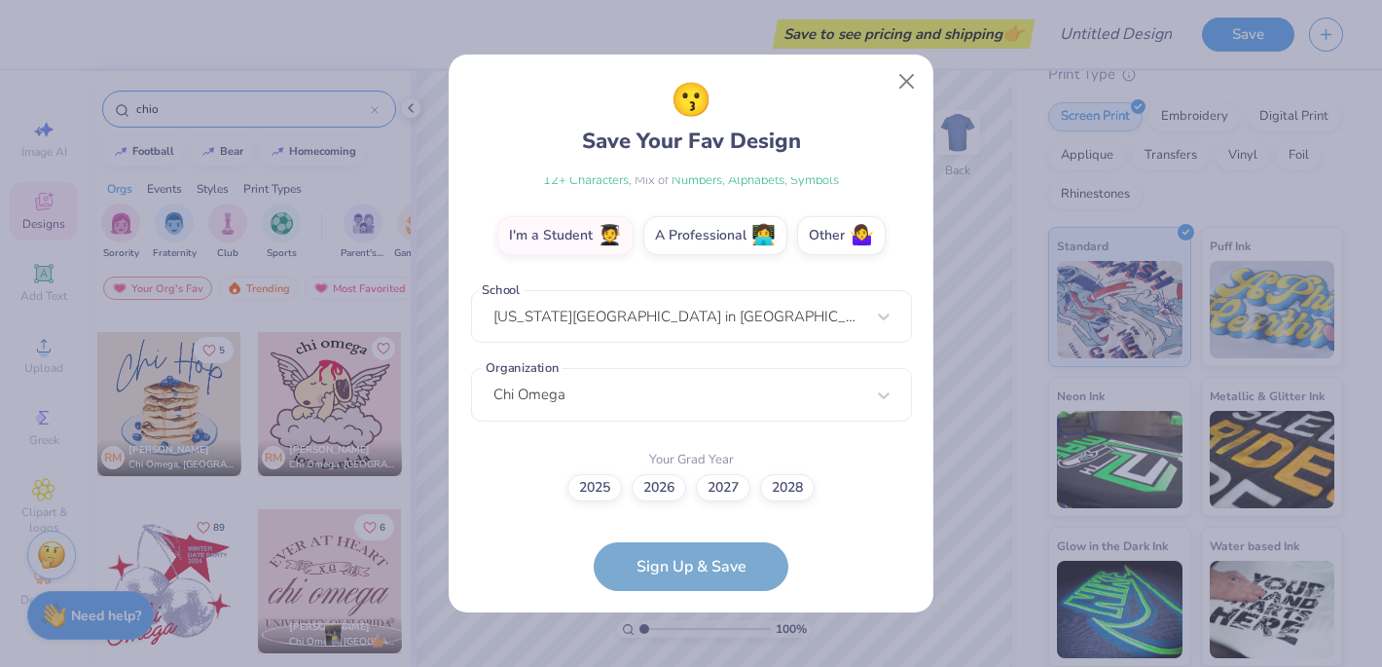
scroll to position [318, 0]
click at [731, 487] on label "2027" at bounding box center [723, 485] width 54 height 27
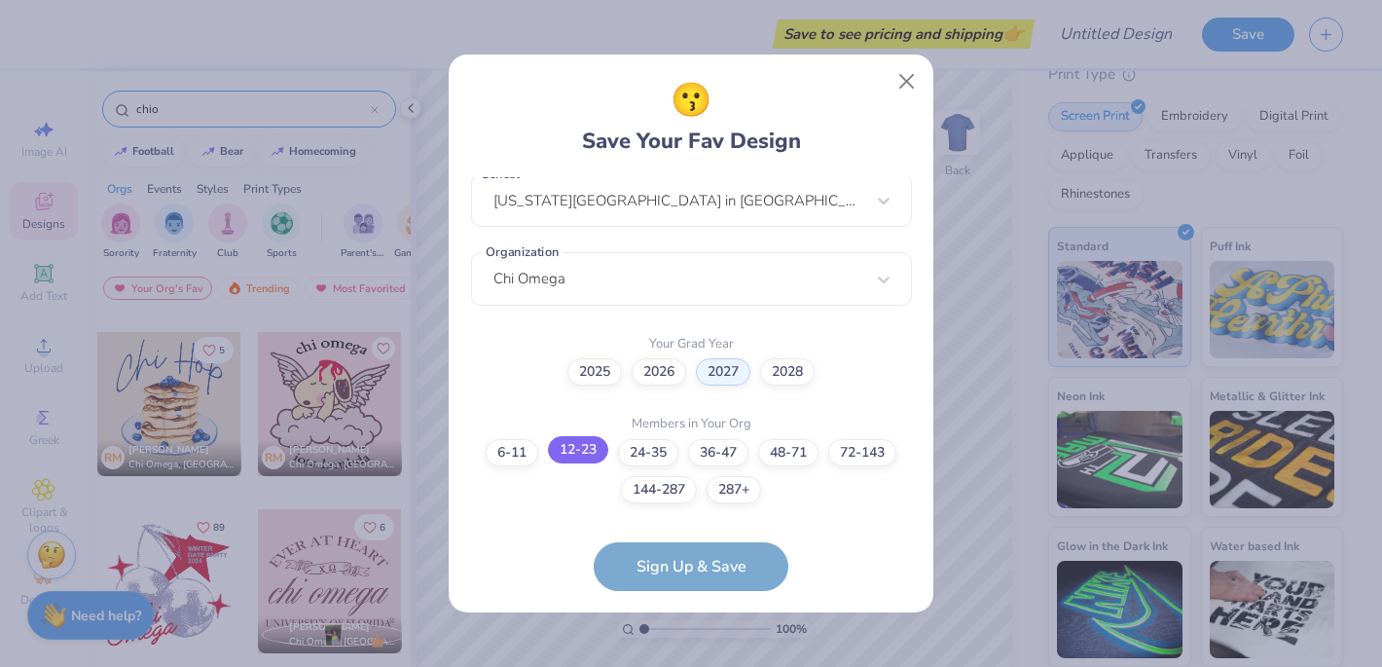
click at [579, 451] on label "12-23" at bounding box center [578, 449] width 60 height 27
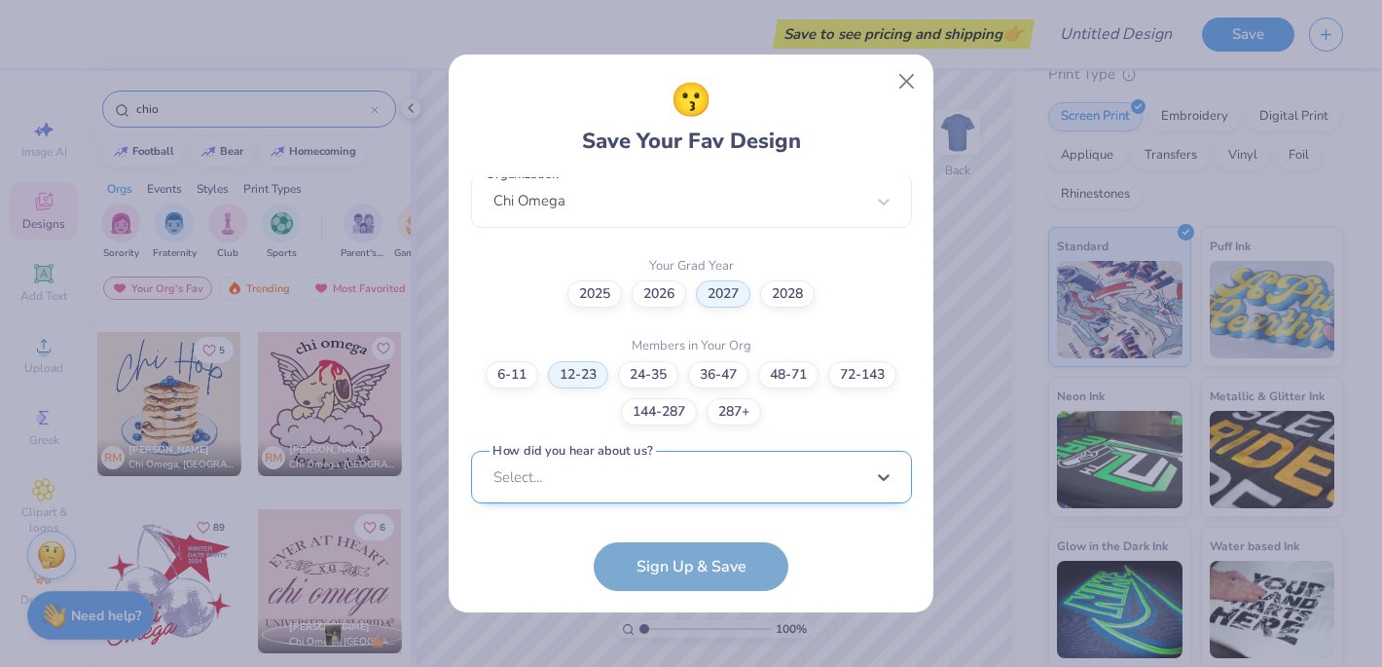
scroll to position [805, 0]
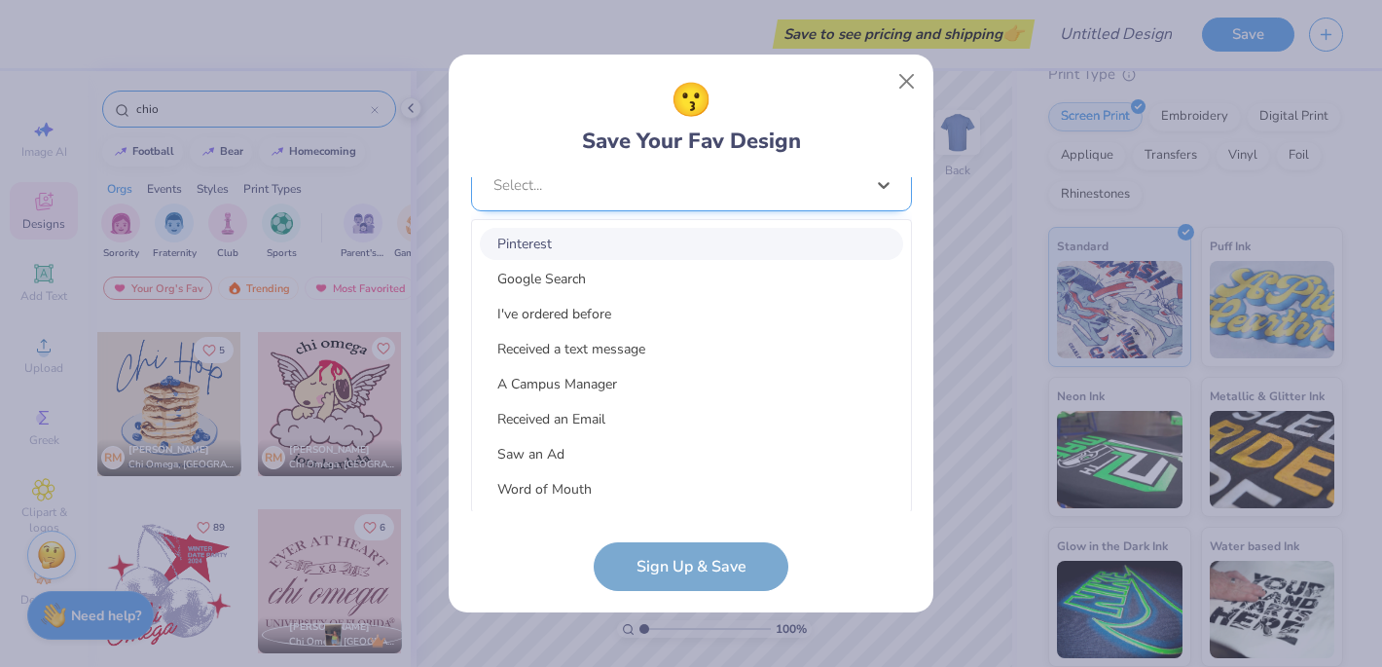
click at [653, 497] on div "option Pinterest focused, 1 of 15. 15 results available. Use Up and Down to cho…" at bounding box center [691, 336] width 441 height 355
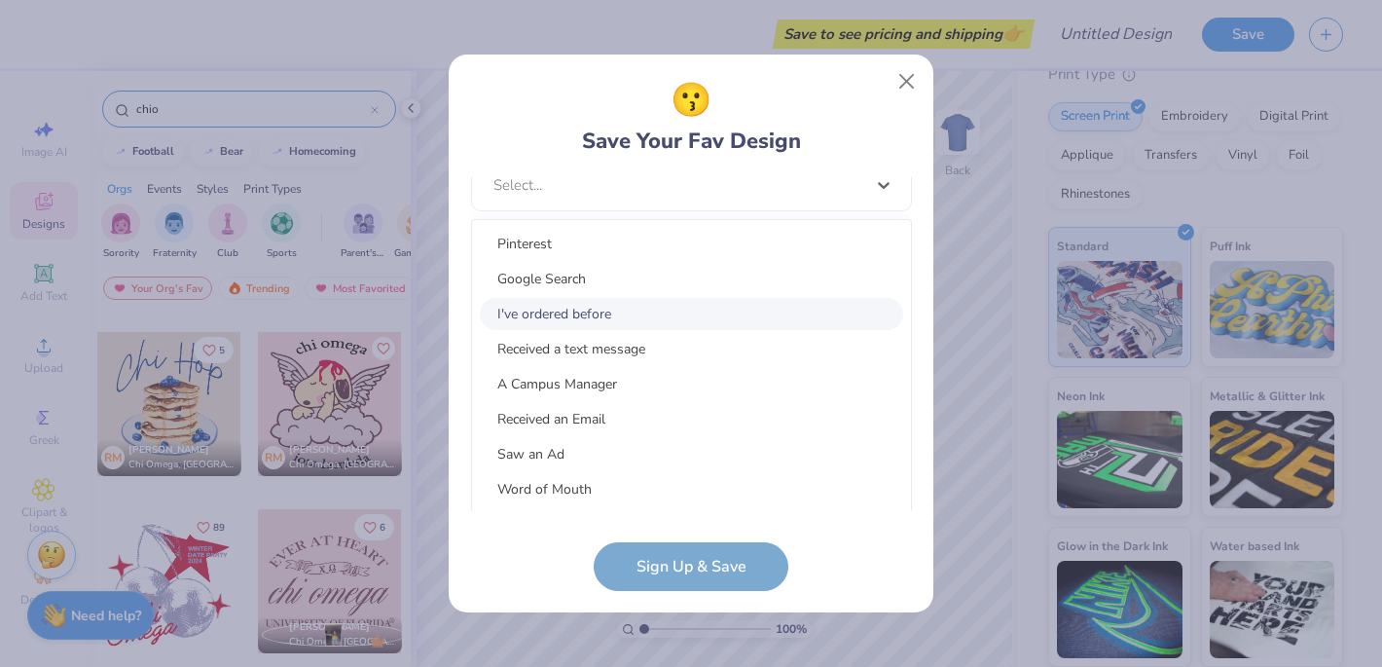
click at [671, 313] on div "I've ordered before" at bounding box center [691, 314] width 423 height 32
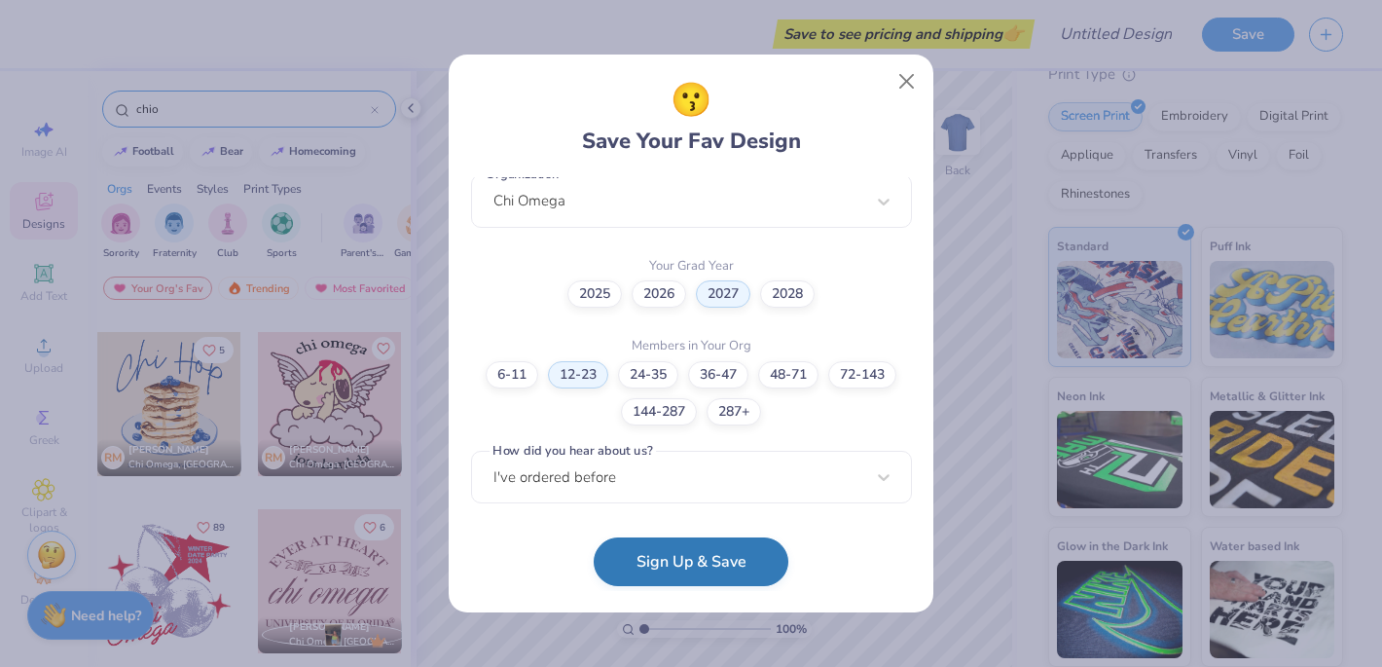
click at [653, 560] on button "Sign Up & Save" at bounding box center [691, 561] width 195 height 49
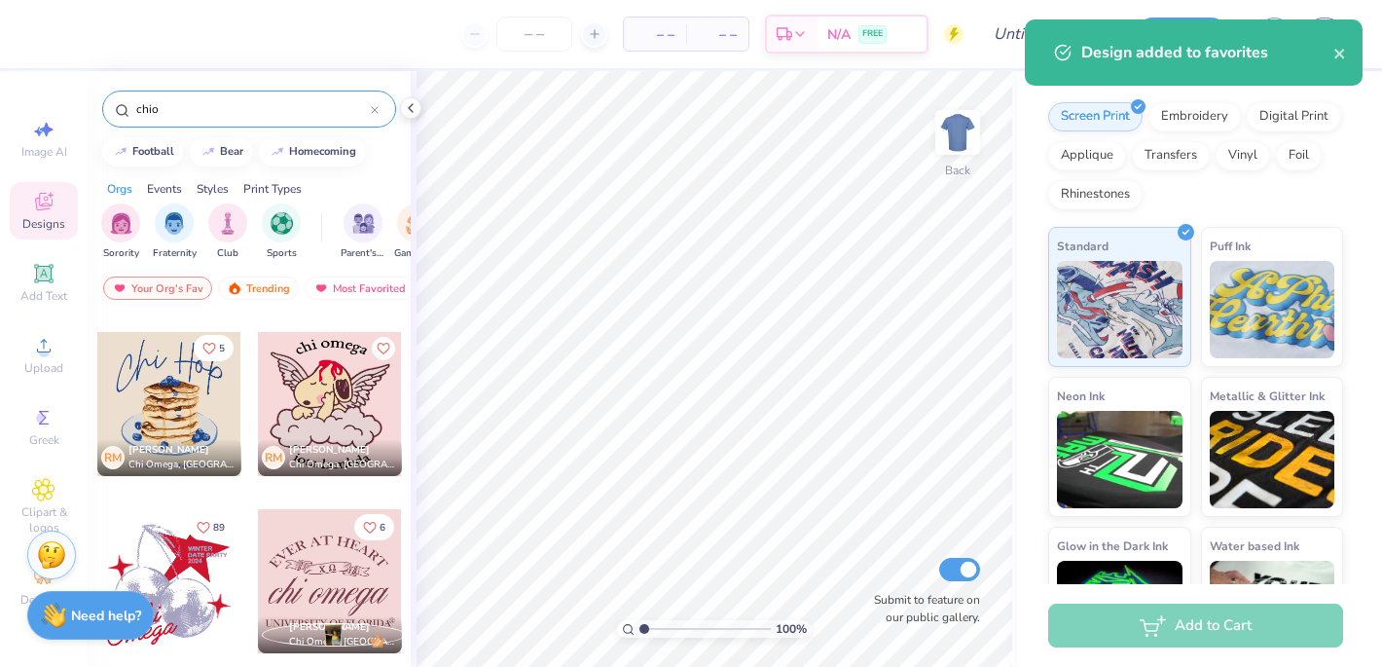
click at [208, 350] on icon "Like" at bounding box center [209, 349] width 14 height 14
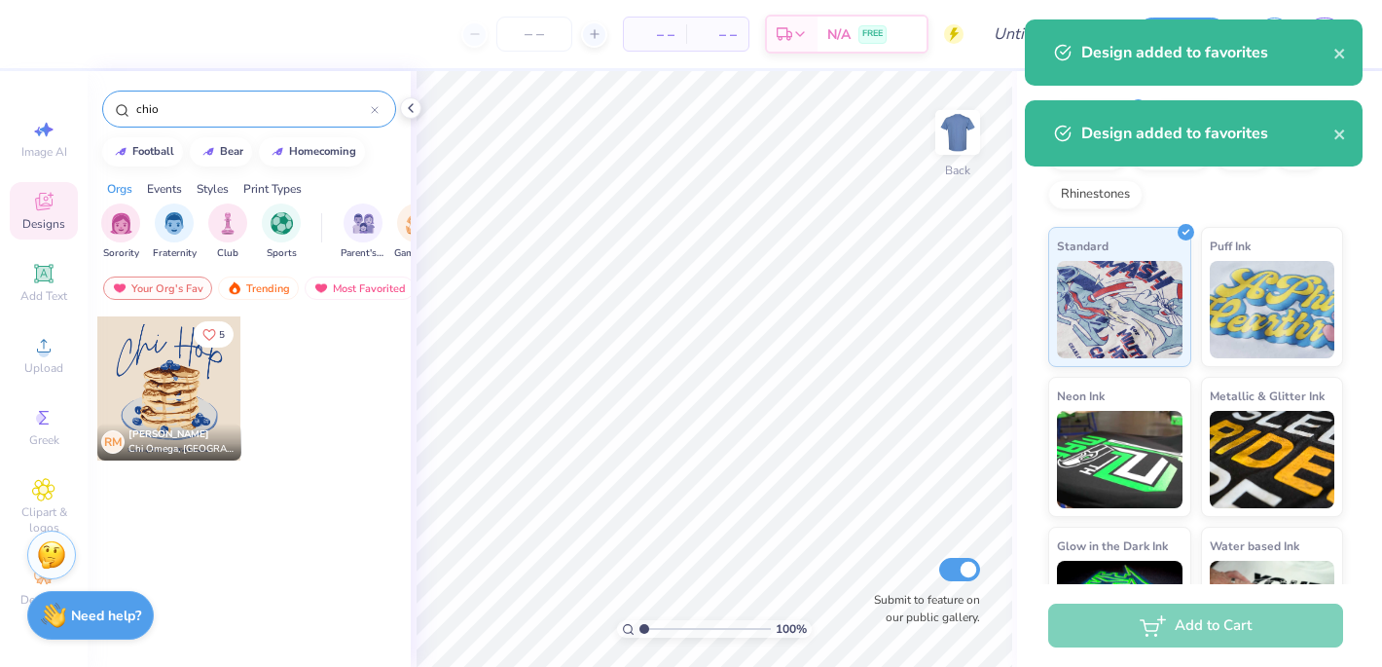
scroll to position [0, 0]
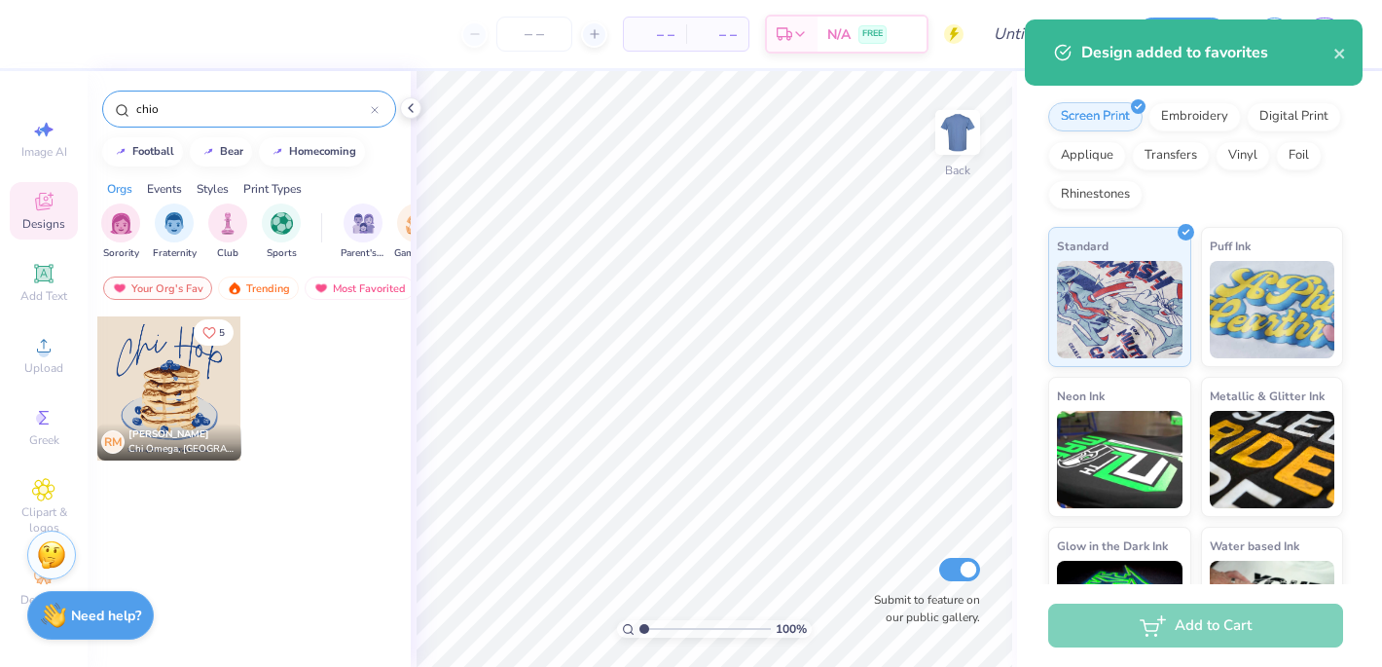
click at [207, 332] on icon "Like" at bounding box center [209, 333] width 14 height 14
click at [209, 106] on input "chio" at bounding box center [252, 108] width 236 height 19
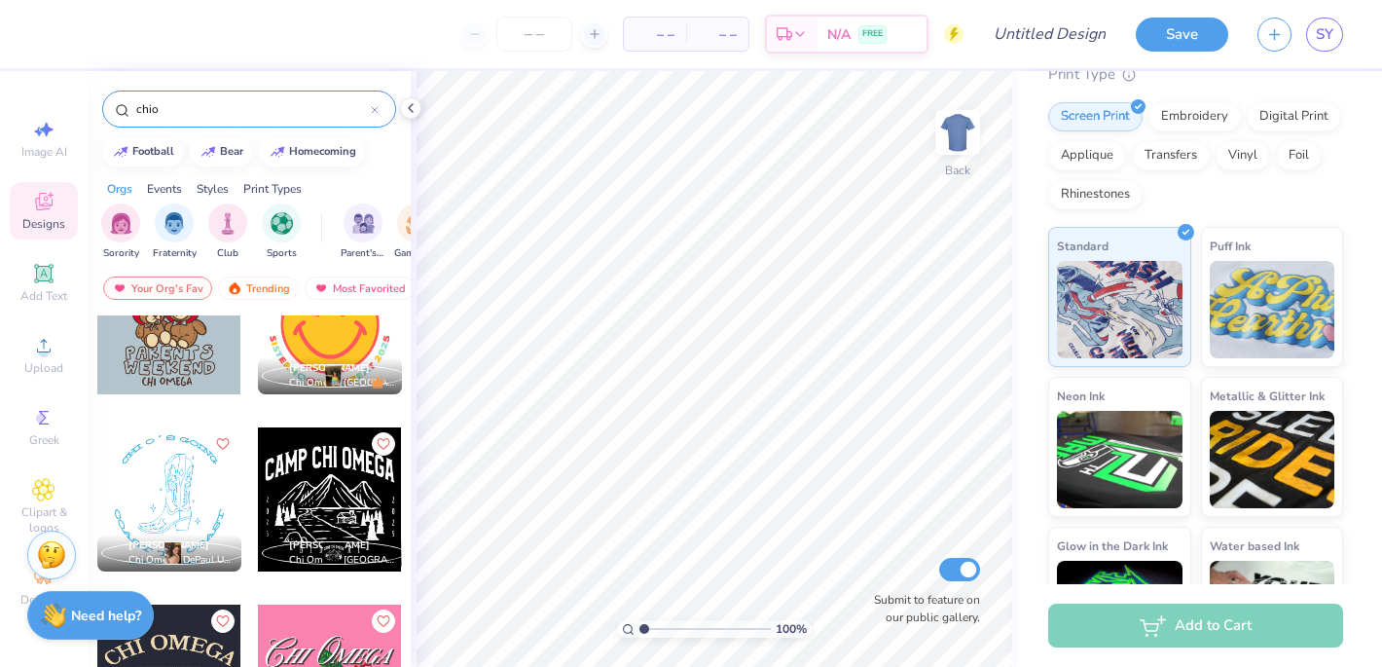
scroll to position [976, 0]
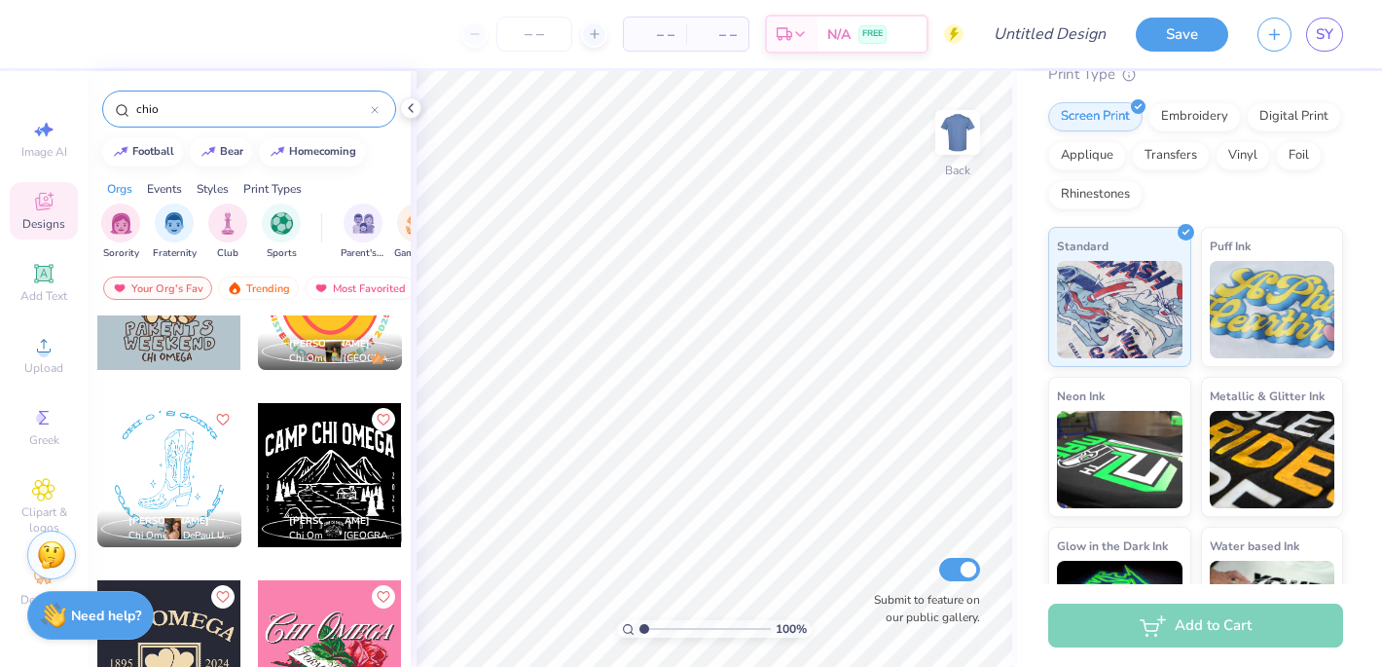
click at [328, 479] on div at bounding box center [330, 475] width 144 height 144
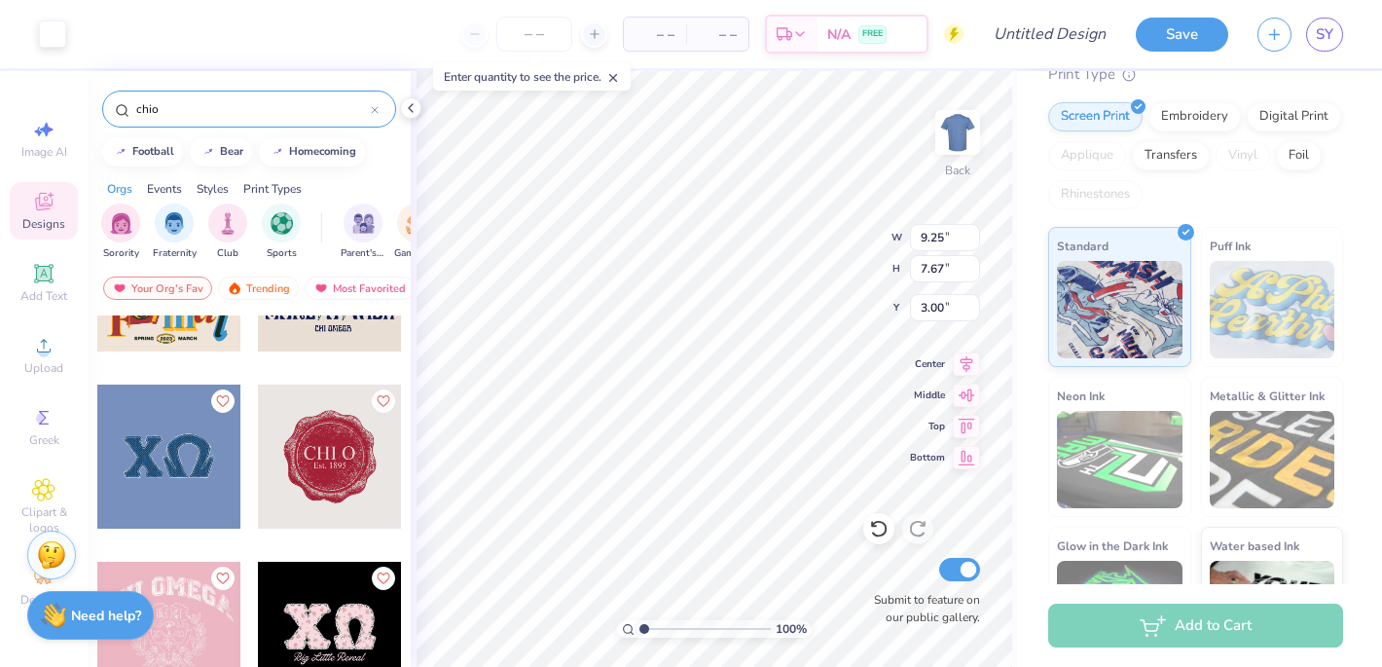
scroll to position [2249, 0]
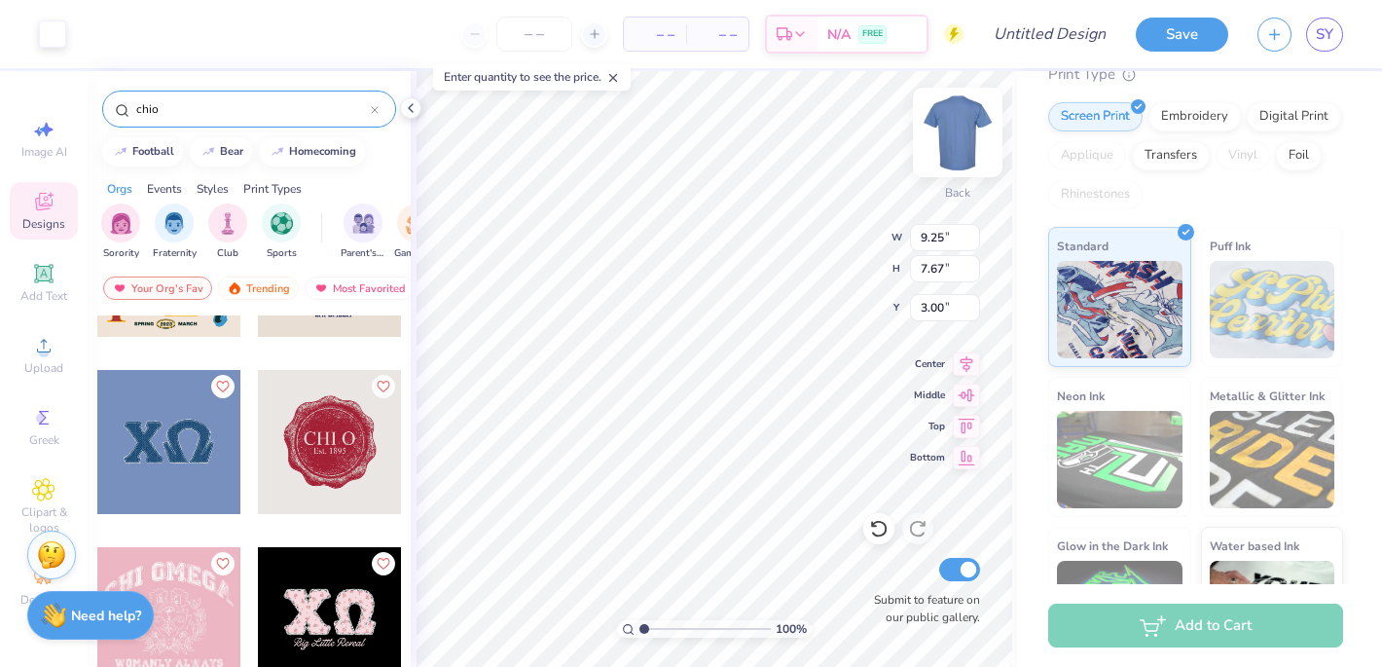
click at [957, 145] on img at bounding box center [958, 132] width 78 height 78
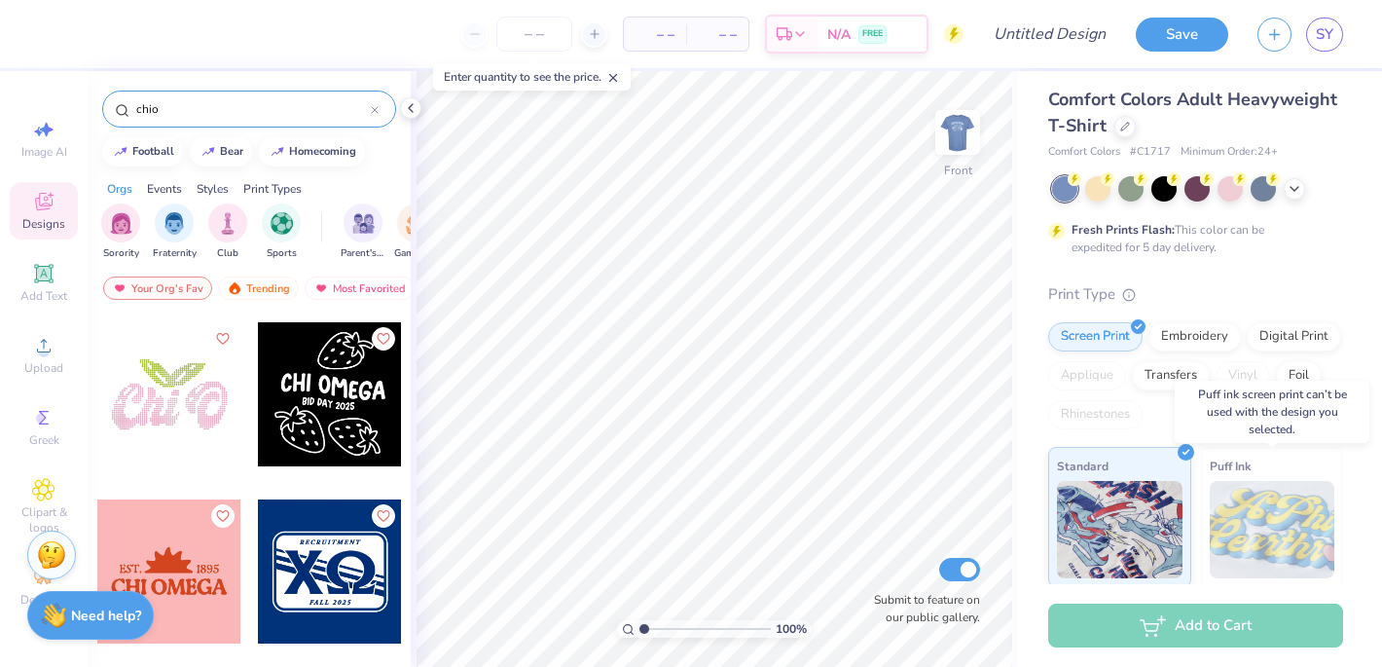
scroll to position [0, 0]
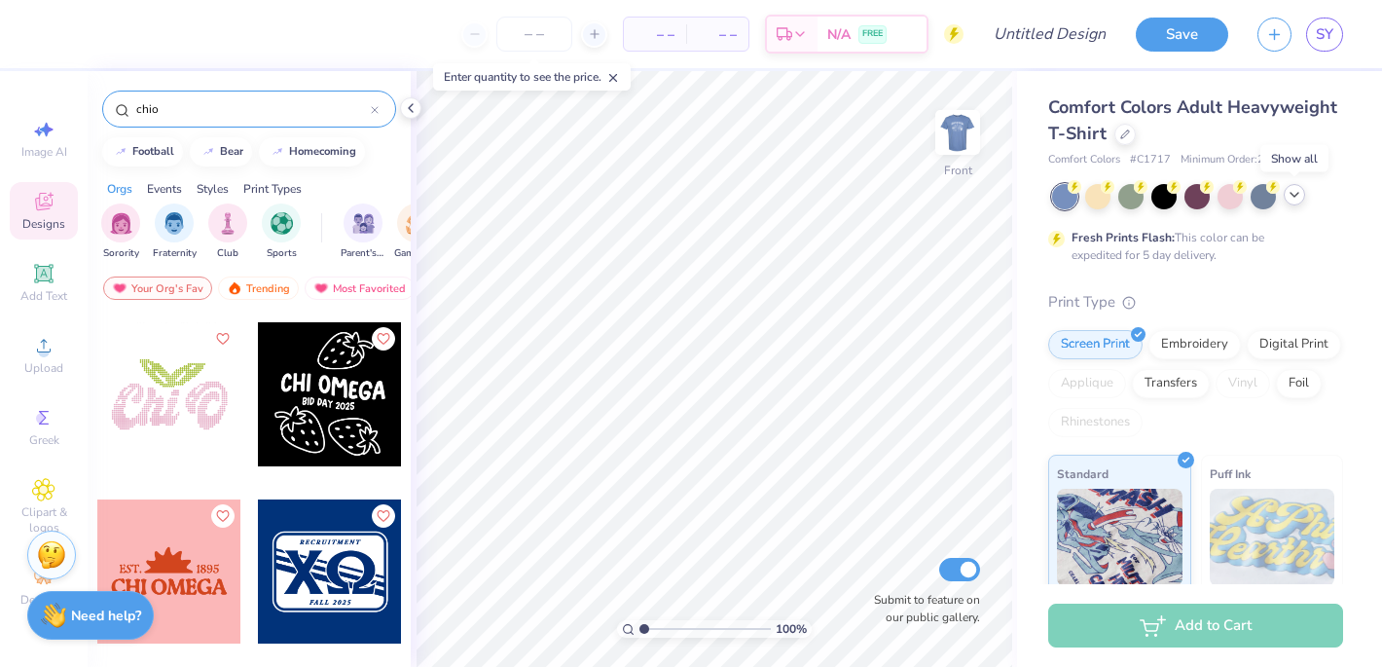
click at [1295, 194] on icon at bounding box center [1294, 195] width 16 height 16
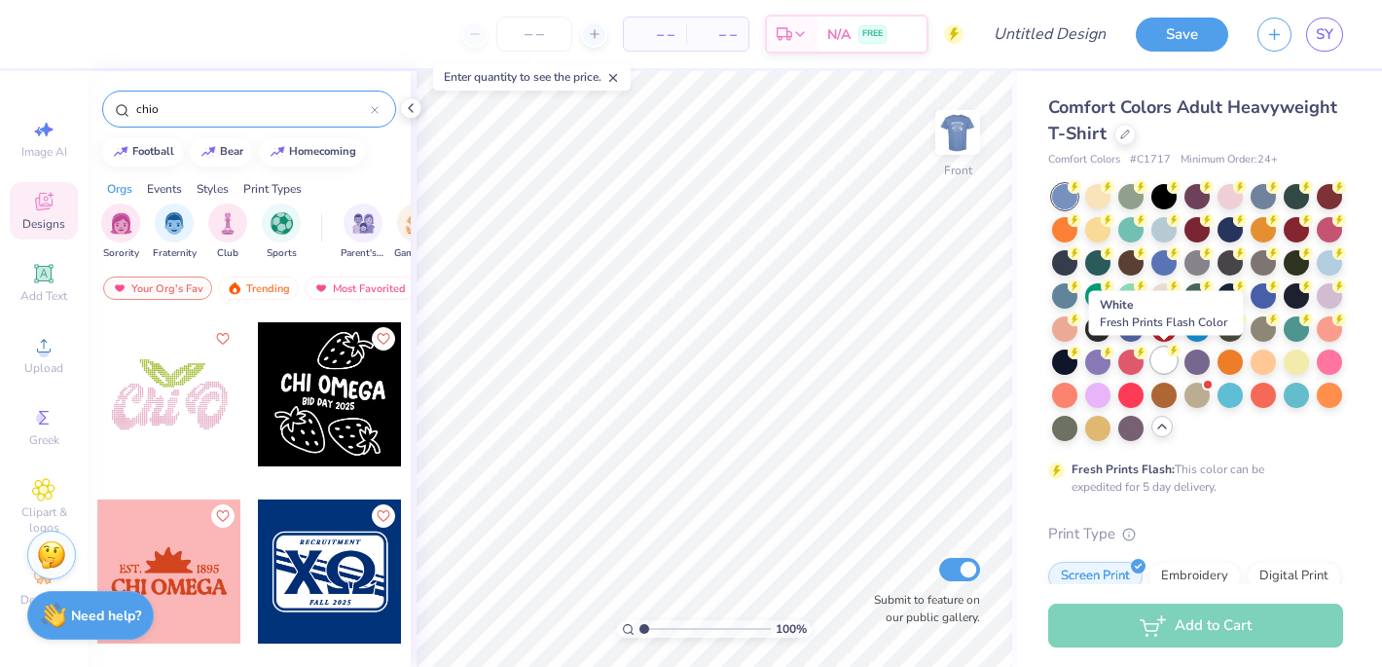
click at [1161, 353] on div at bounding box center [1163, 359] width 25 height 25
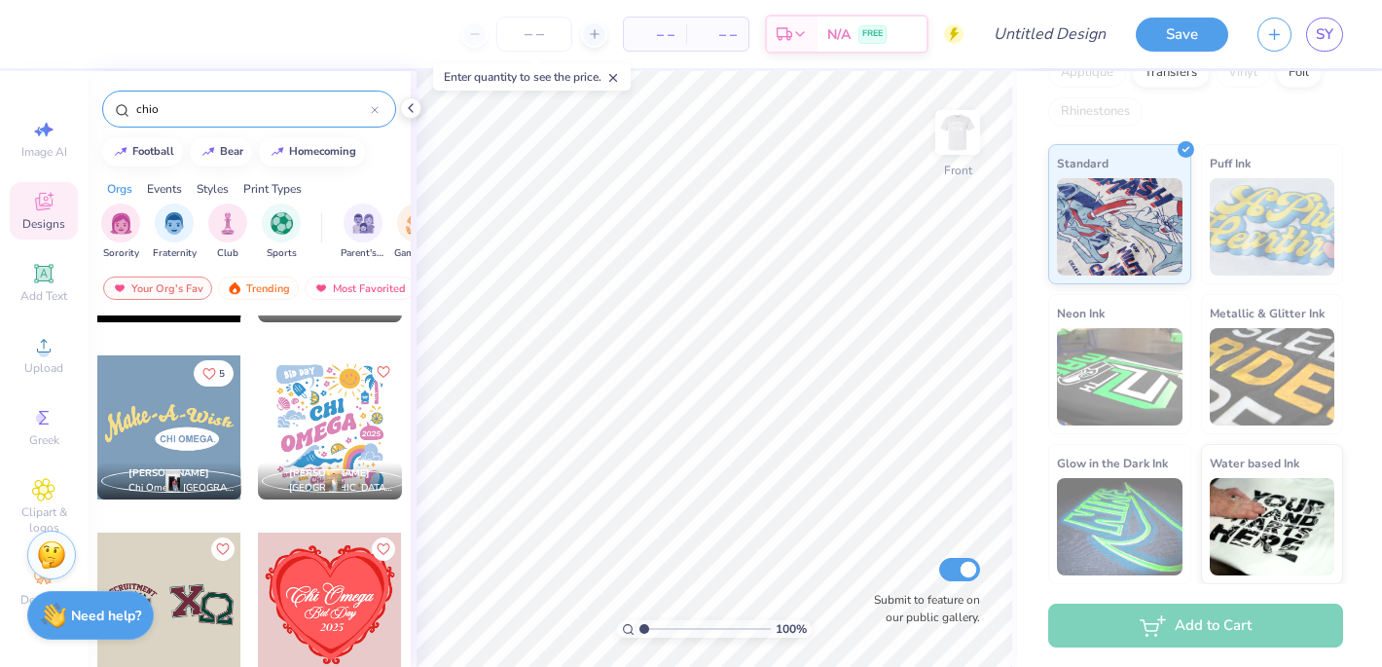
scroll to position [4928, 0]
